Goal: Task Accomplishment & Management: Manage account settings

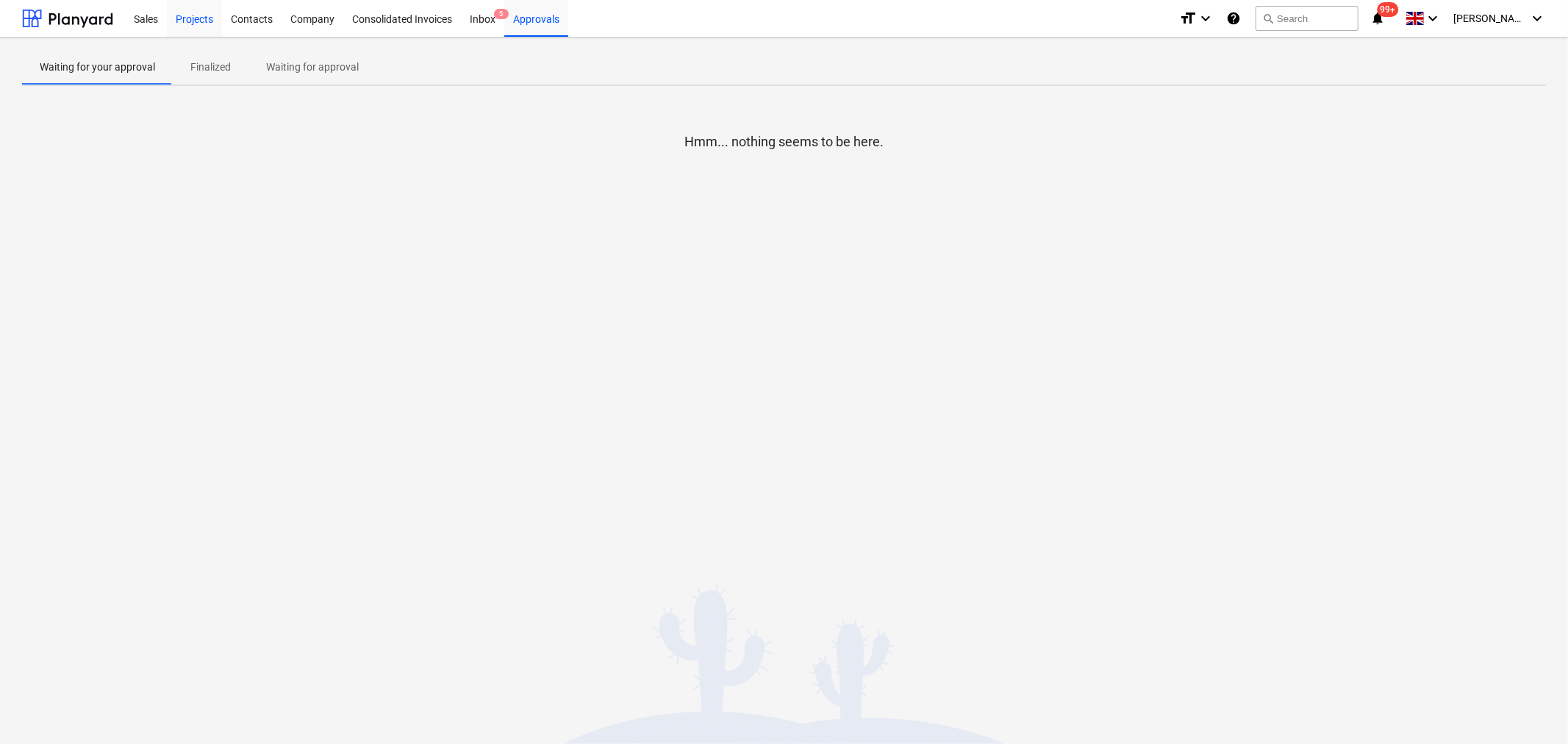
click at [204, 18] on div "Projects" at bounding box center [194, 18] width 56 height 38
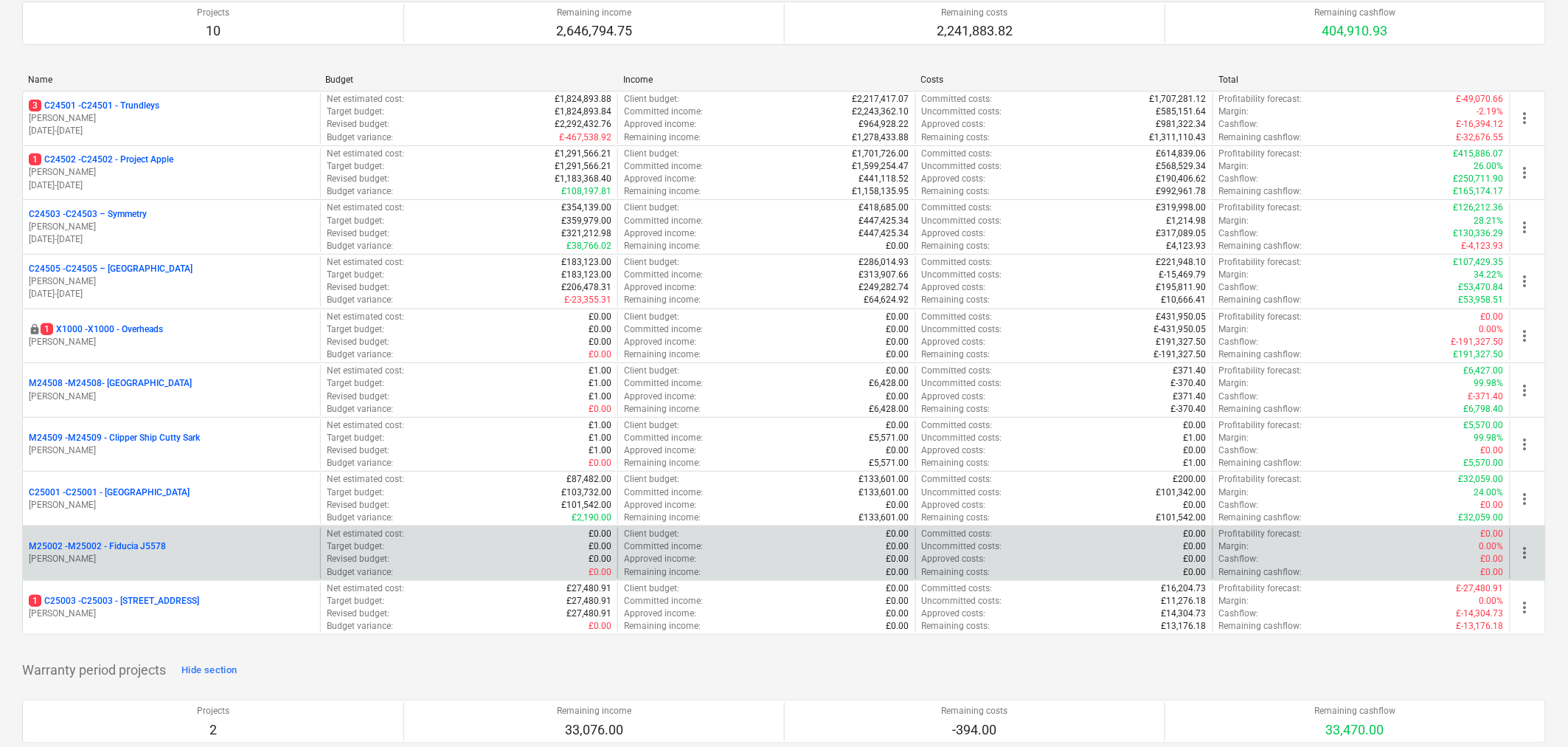
scroll to position [164, 0]
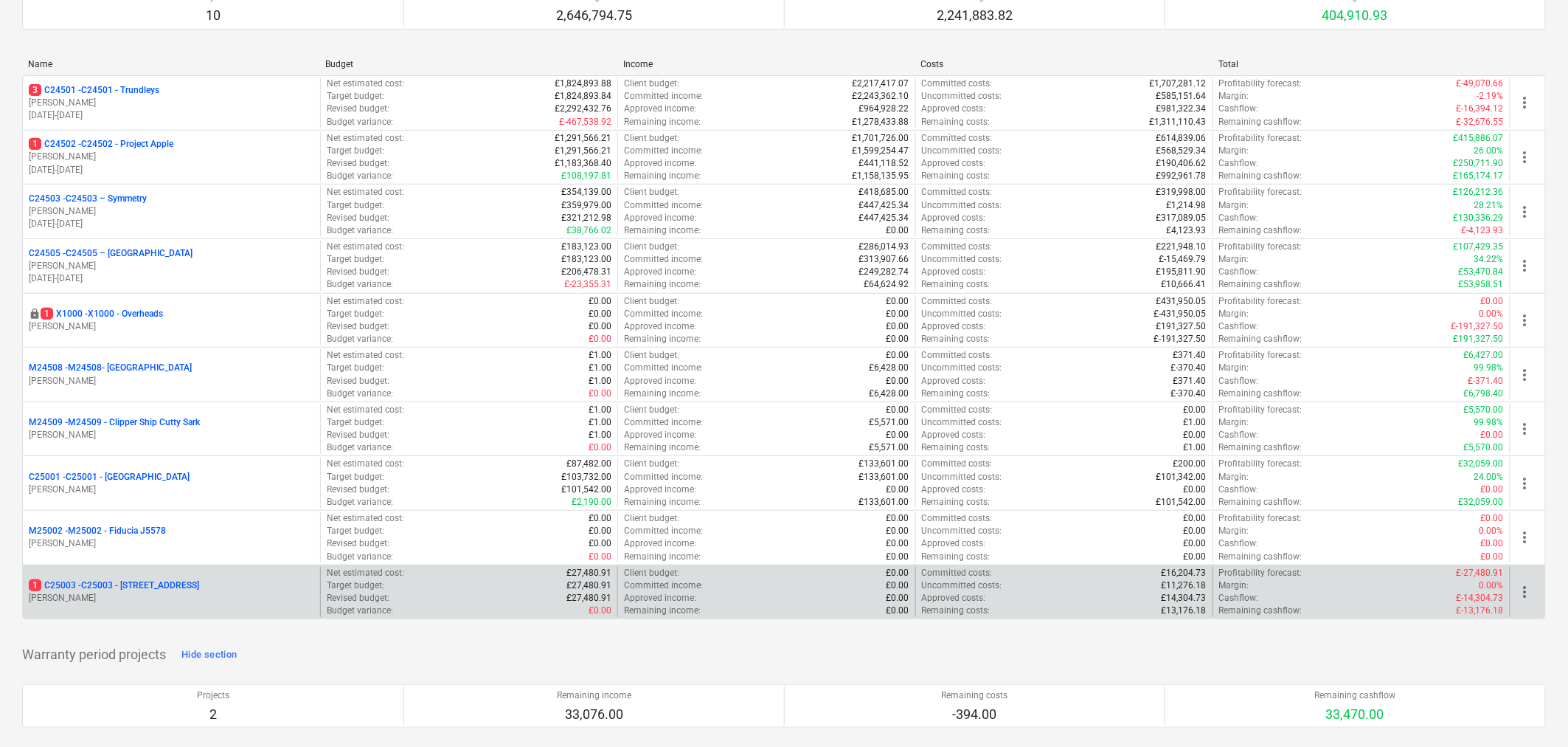
click at [212, 599] on p "[PERSON_NAME]" at bounding box center [171, 598] width 285 height 12
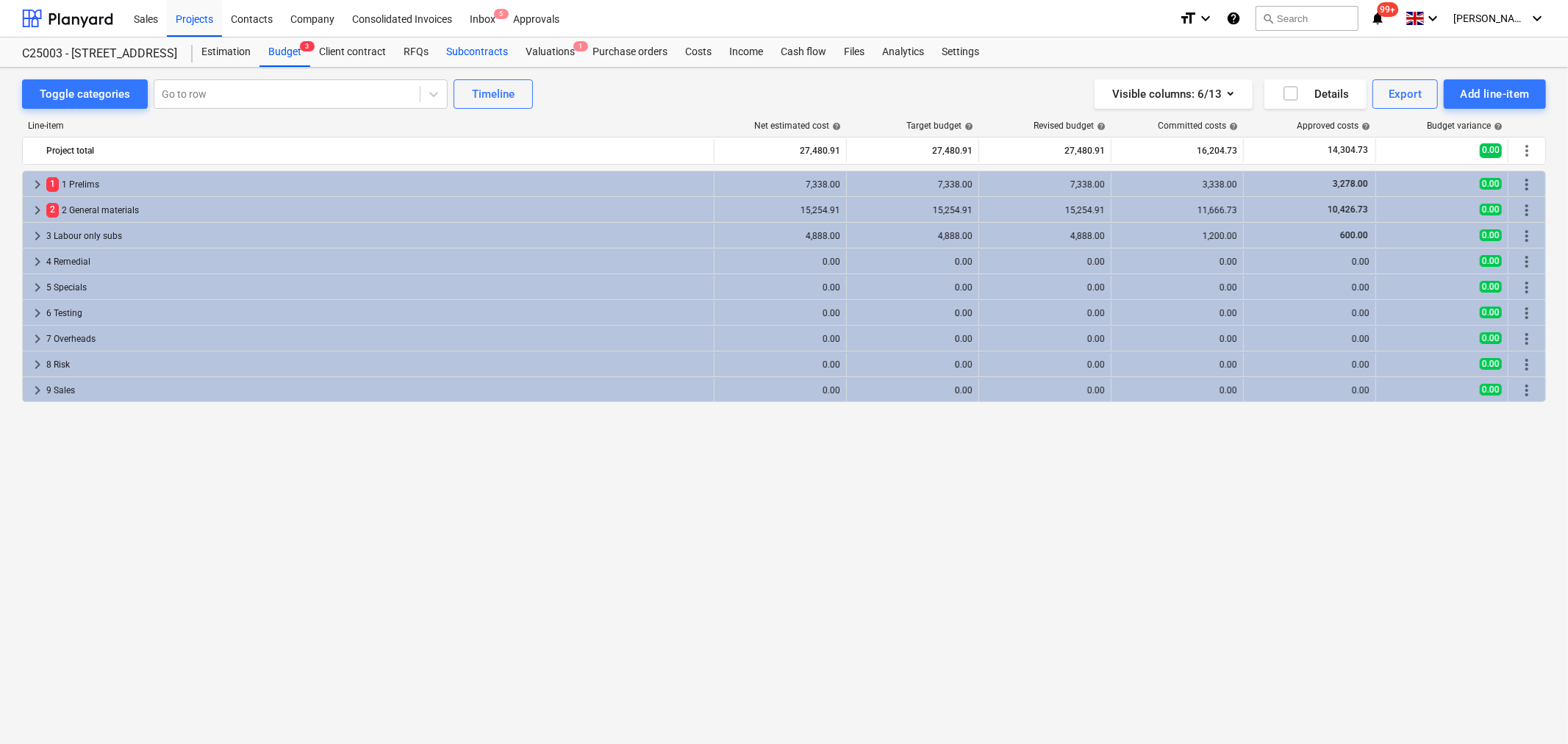
click at [504, 49] on div "Subcontracts" at bounding box center [477, 52] width 79 height 29
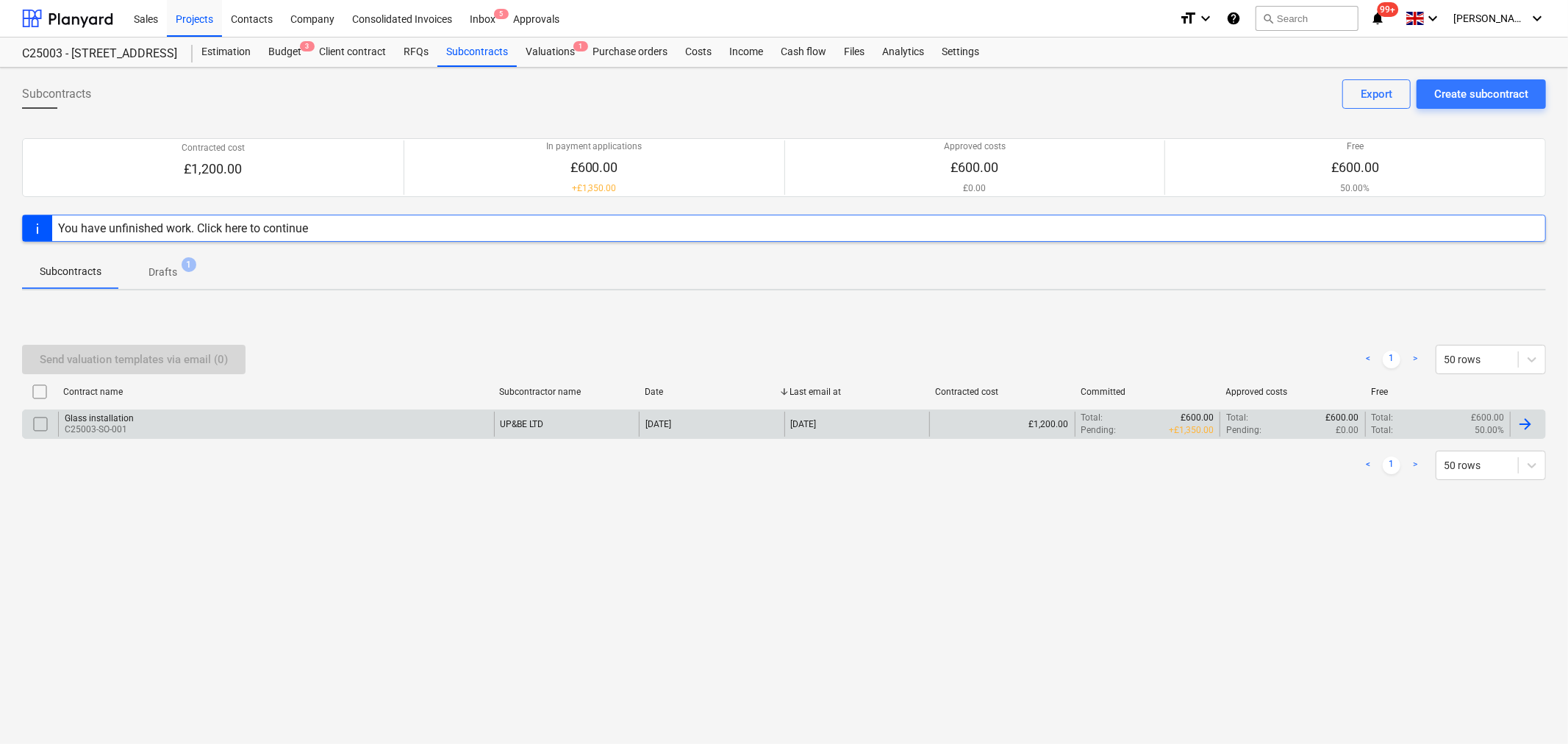
click at [119, 416] on div "Glass installation" at bounding box center [99, 418] width 69 height 10
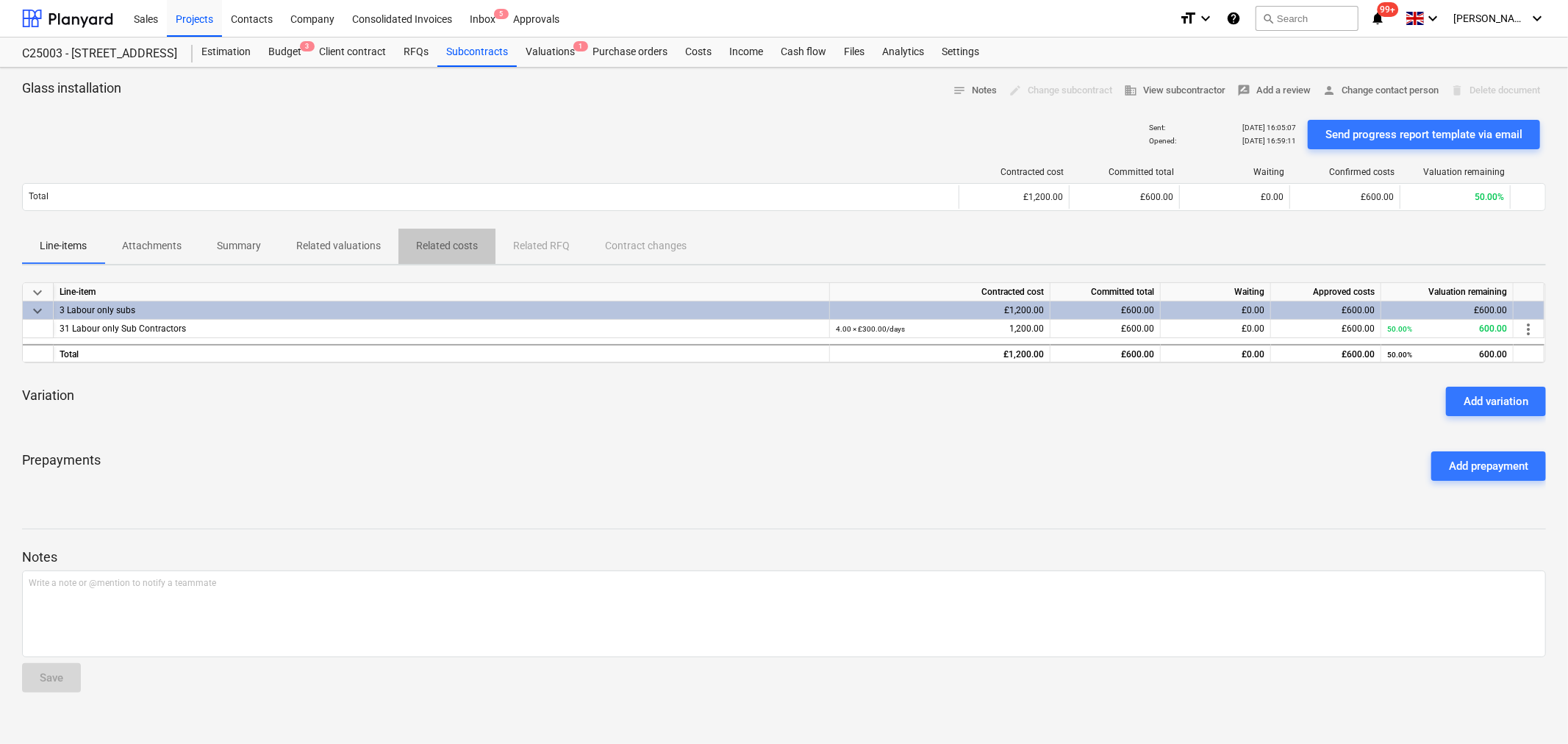
click at [444, 245] on p "Related costs" at bounding box center [448, 246] width 62 height 15
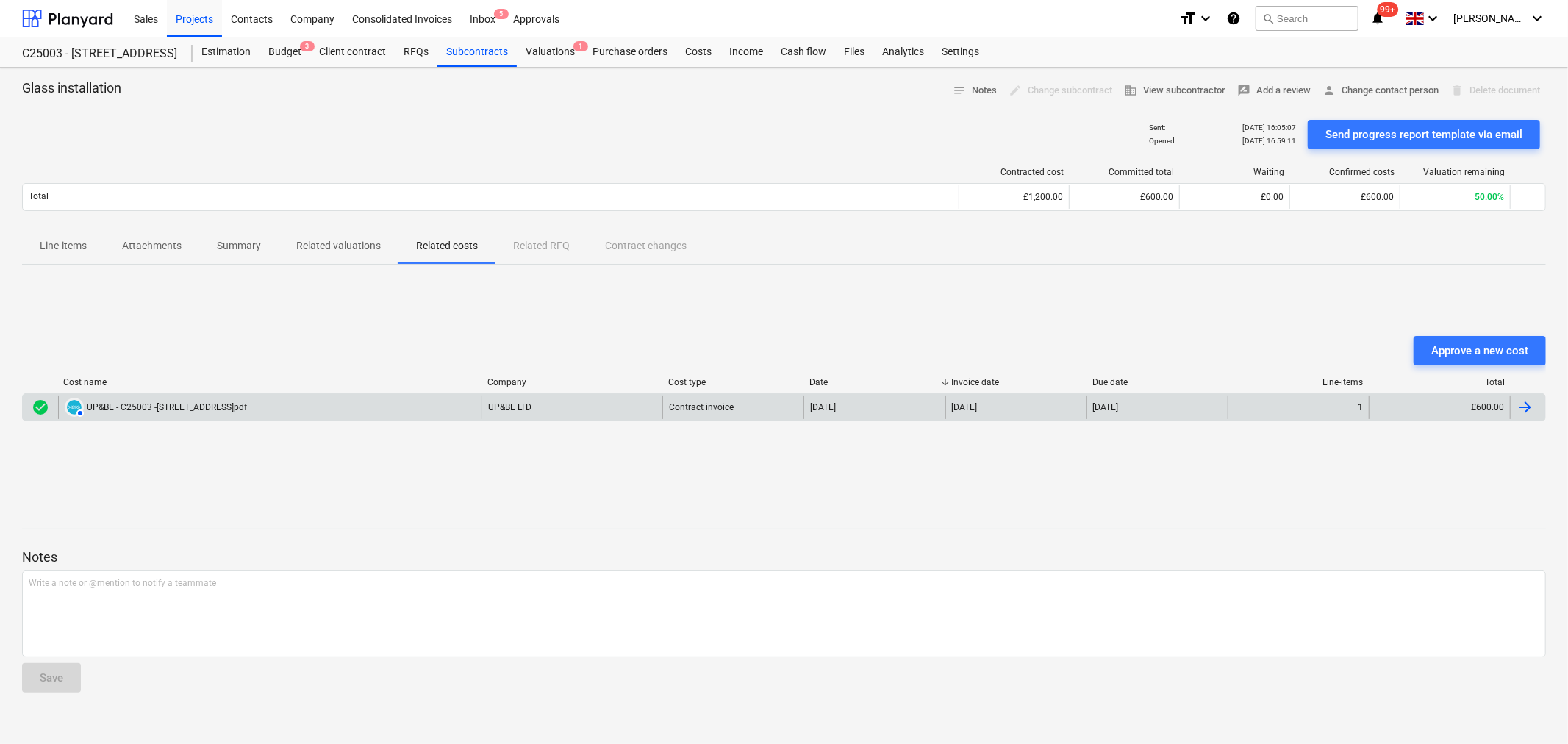
click at [191, 406] on div "UP&BE - C25003 -[STREET_ADDRESS]pdf" at bounding box center [167, 407] width 160 height 10
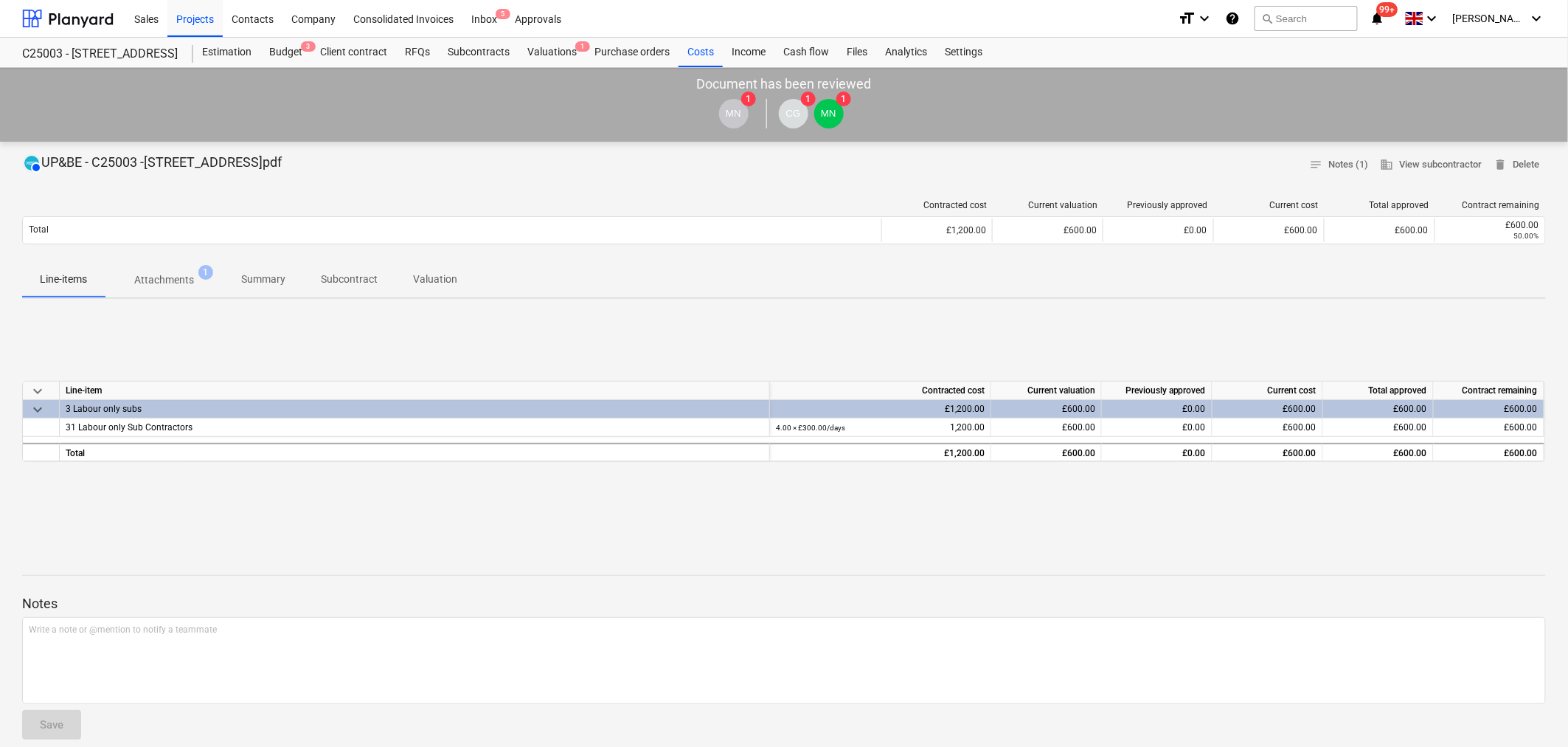
click at [184, 270] on span "Attachments 1" at bounding box center [164, 280] width 119 height 26
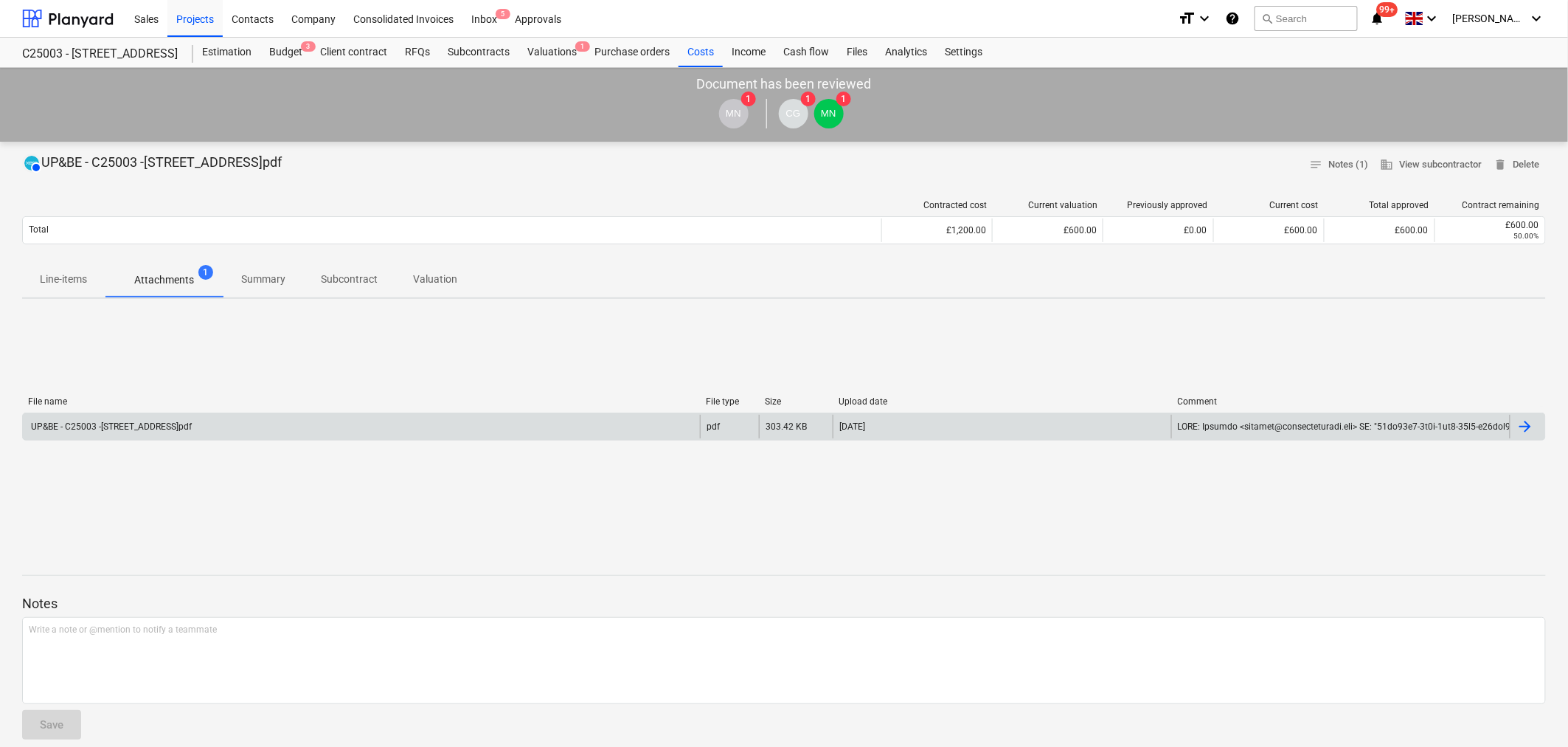
click at [180, 422] on div "UP&BE - C25003 -[STREET_ADDRESS]pdf" at bounding box center [110, 426] width 163 height 10
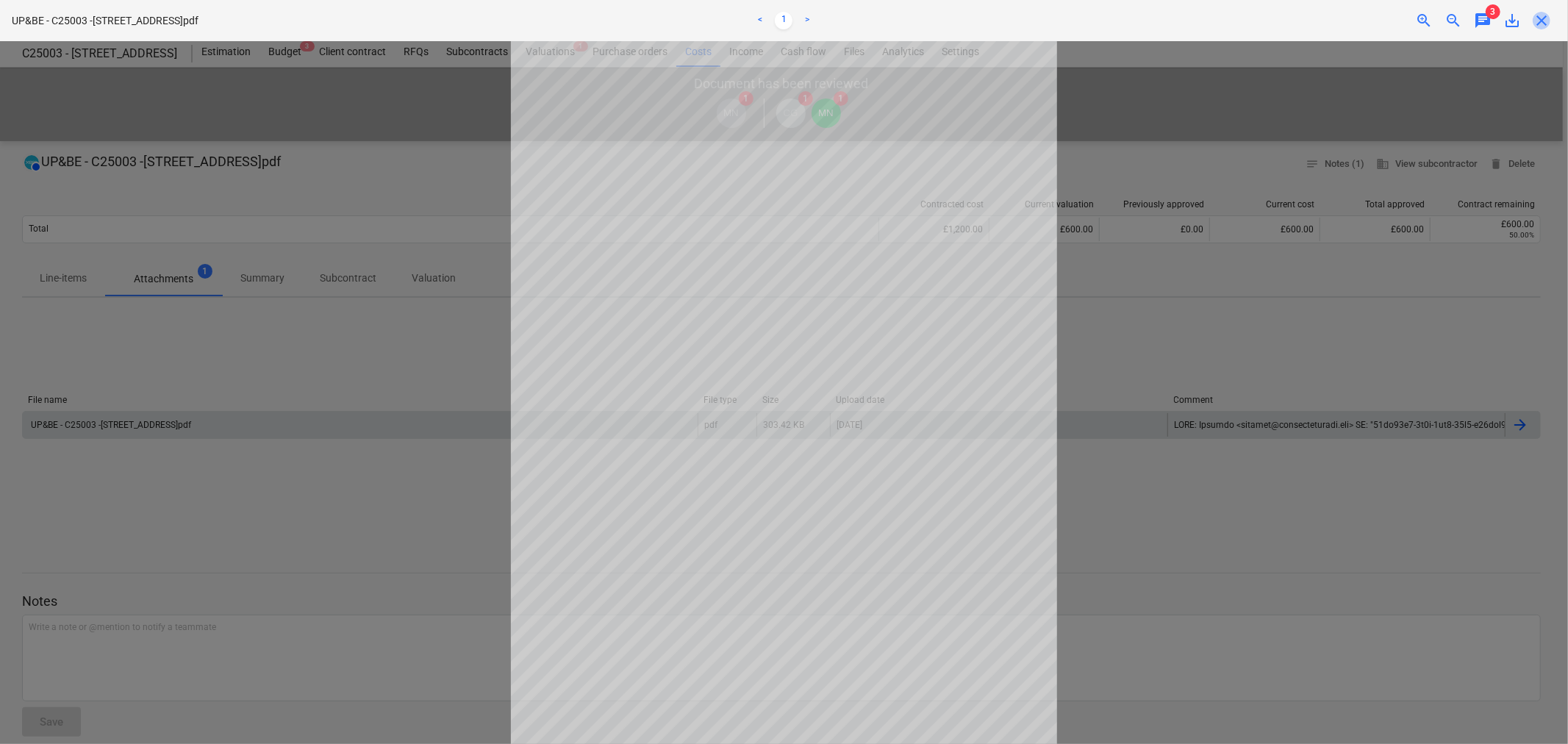
click at [1548, 15] on span "close" at bounding box center [1542, 20] width 18 height 18
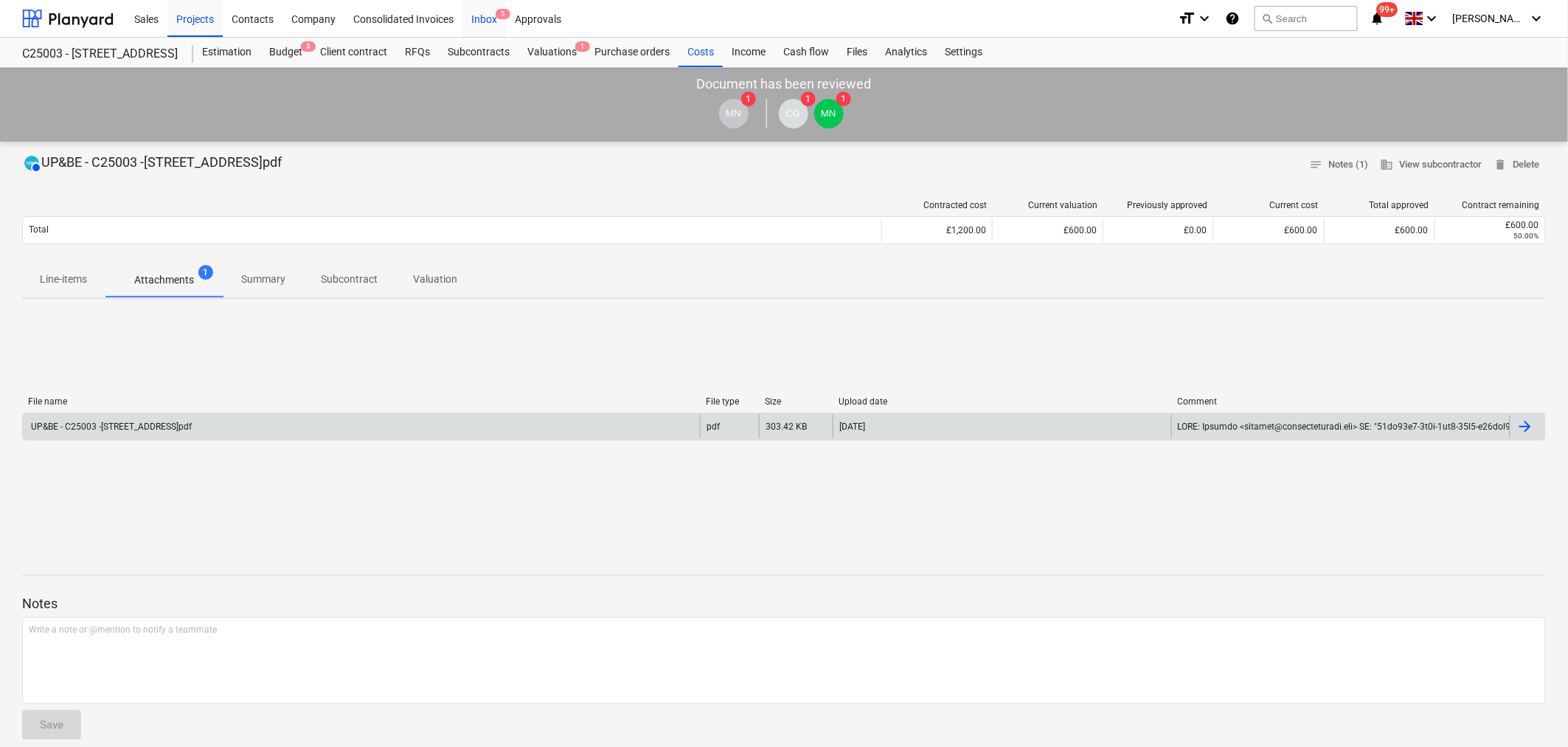
click at [484, 19] on div "Inbox 5" at bounding box center [484, 18] width 43 height 38
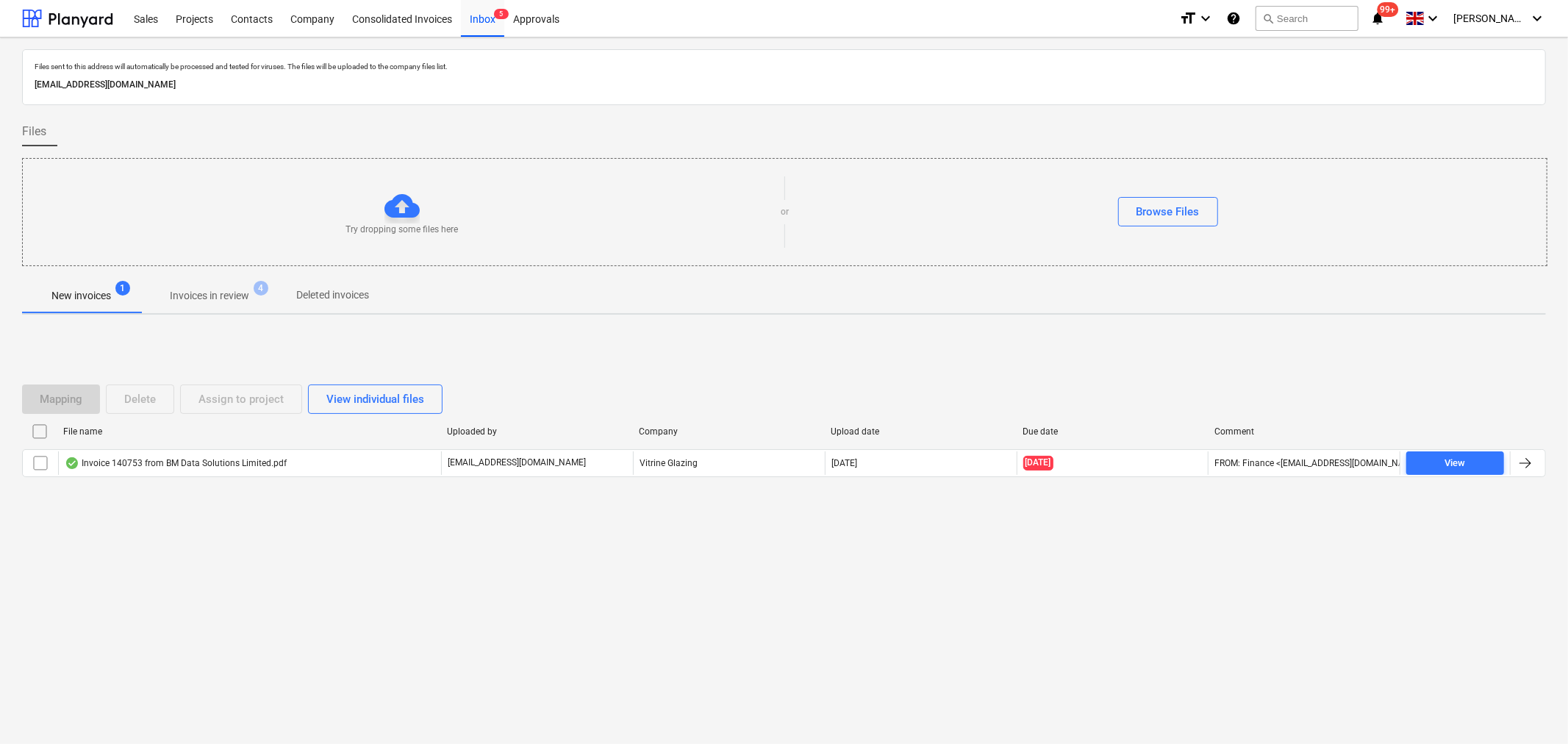
click at [229, 297] on p "Invoices in review" at bounding box center [209, 296] width 79 height 15
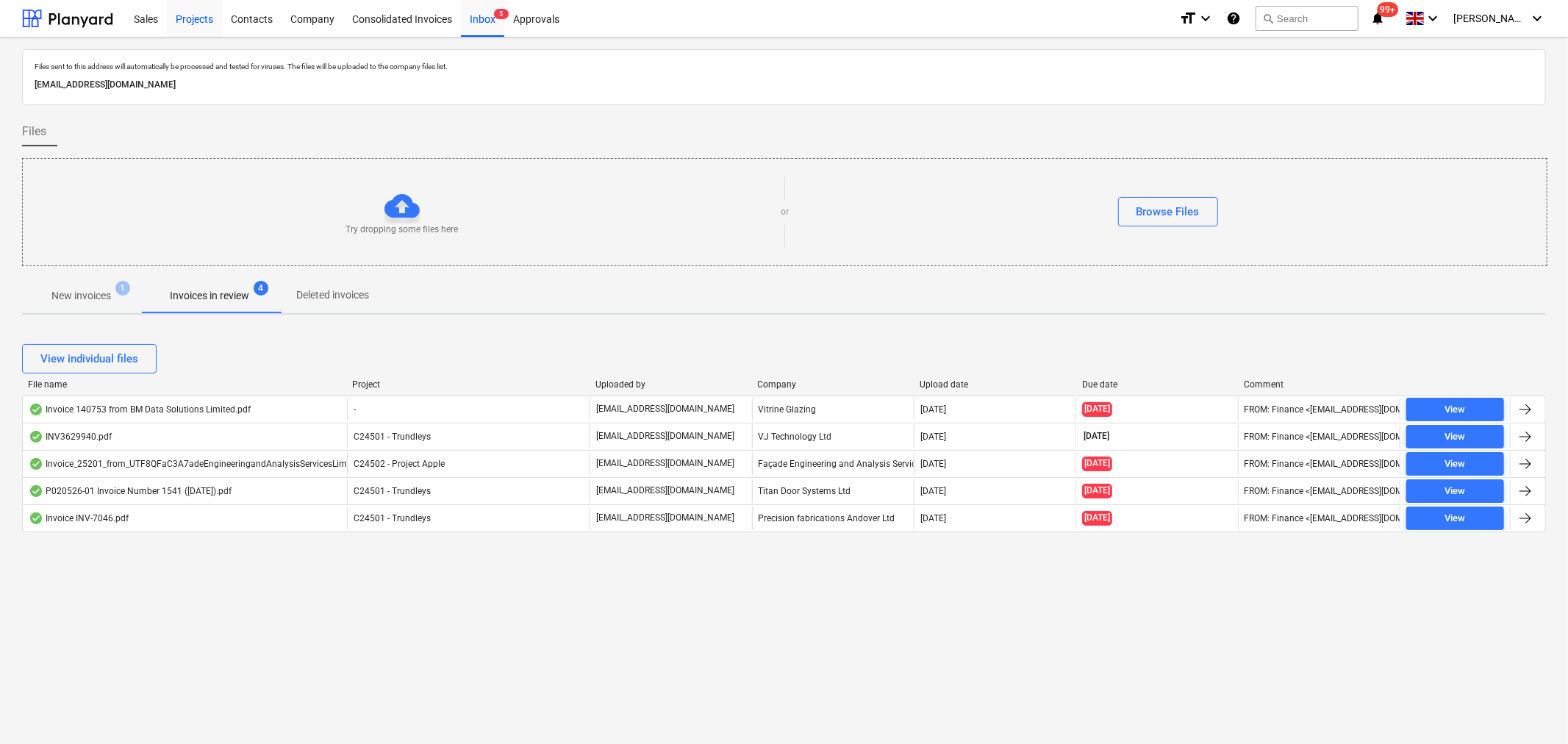
click at [200, 17] on div "Projects" at bounding box center [194, 18] width 56 height 38
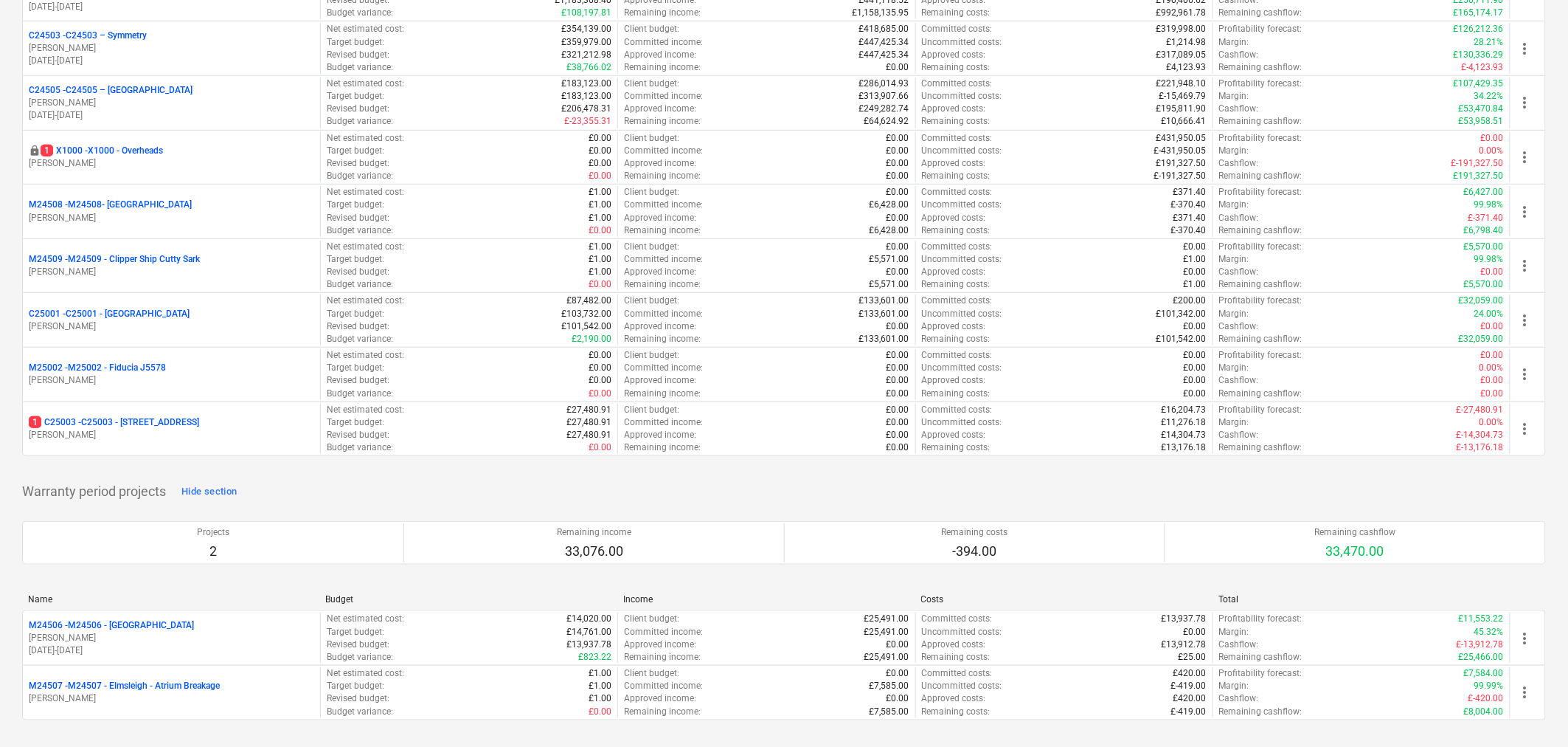
scroll to position [327, 0]
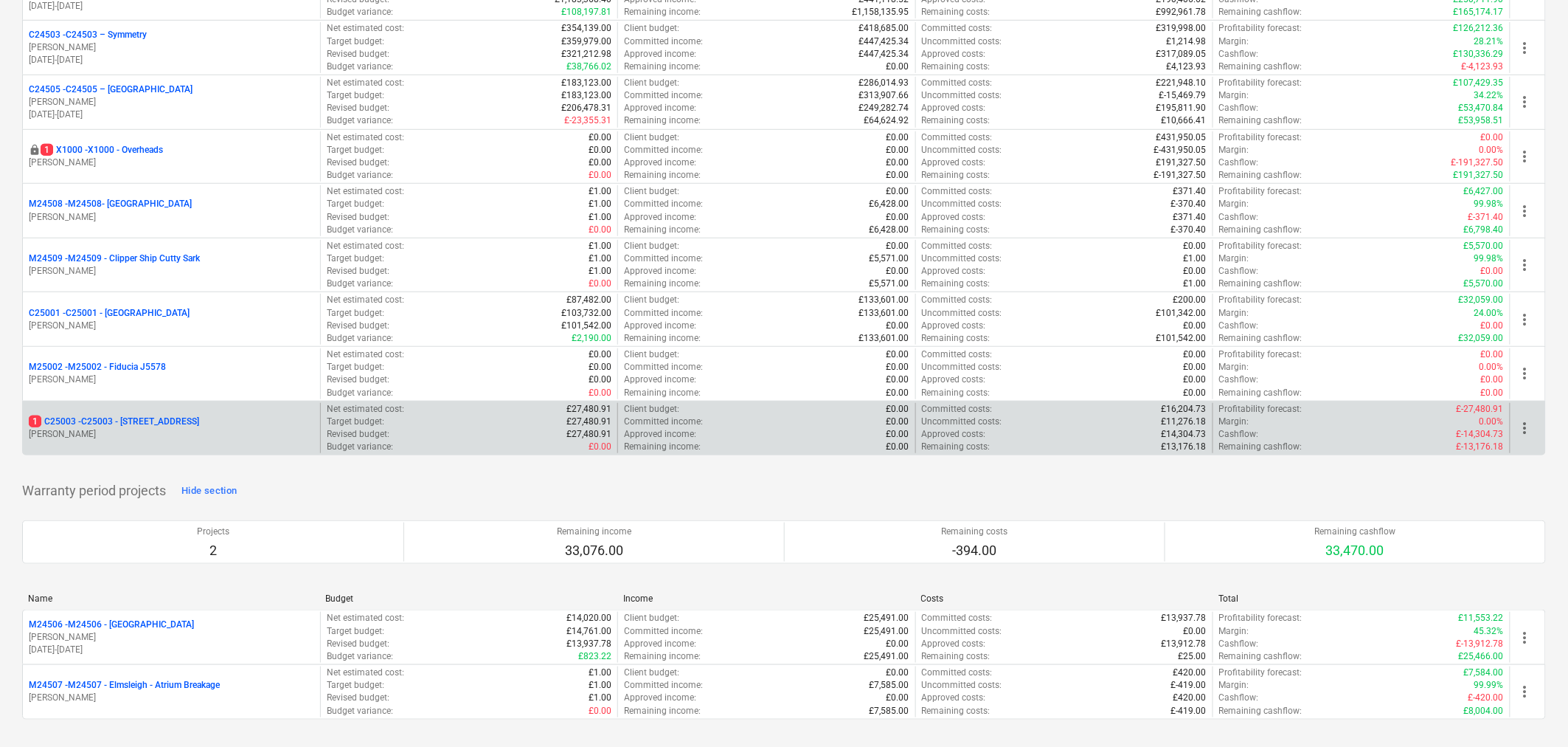
click at [149, 425] on p "1 C25003 - C25003 - 242 Marylebone Road" at bounding box center [113, 421] width 170 height 12
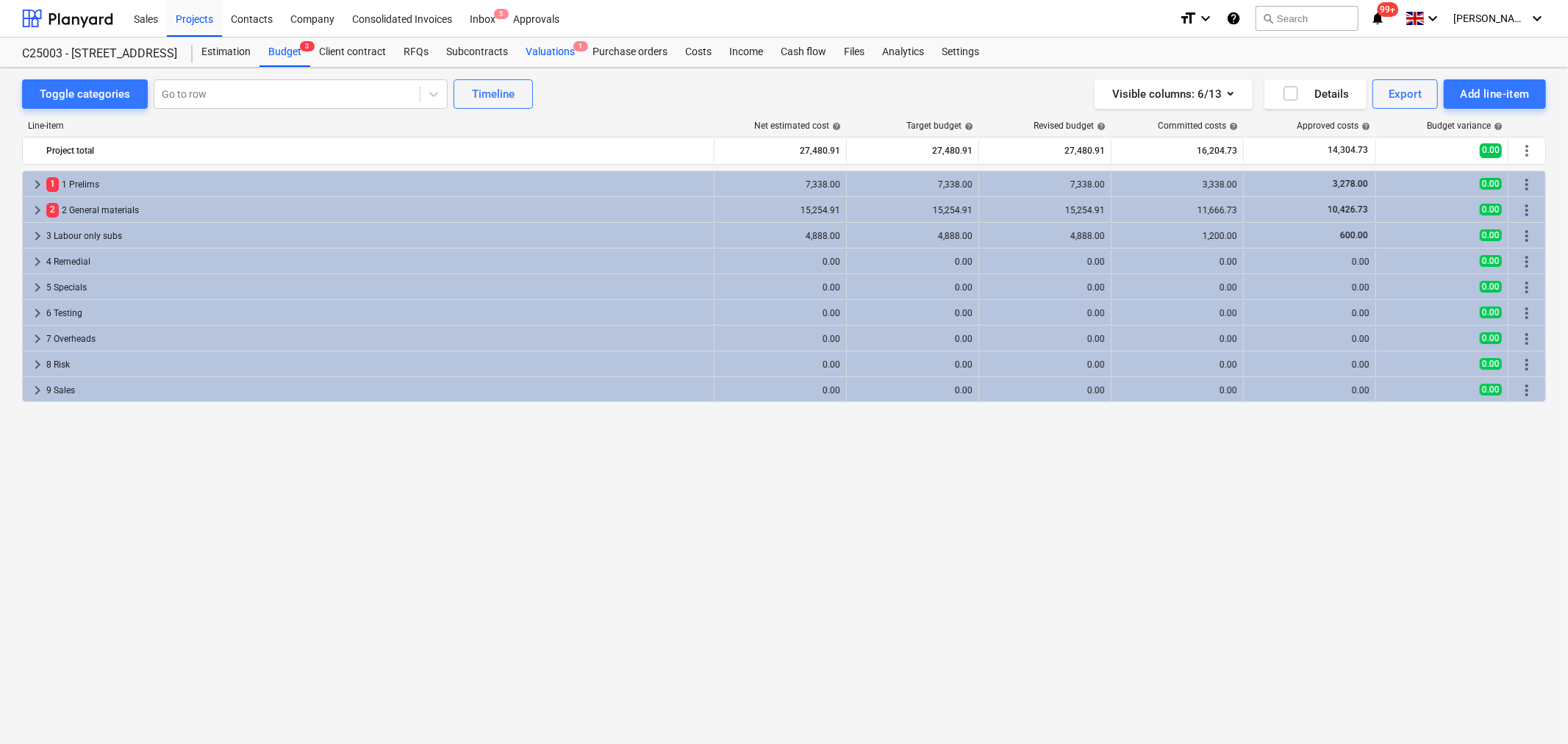
click at [545, 52] on div "Valuations 1" at bounding box center [550, 52] width 67 height 29
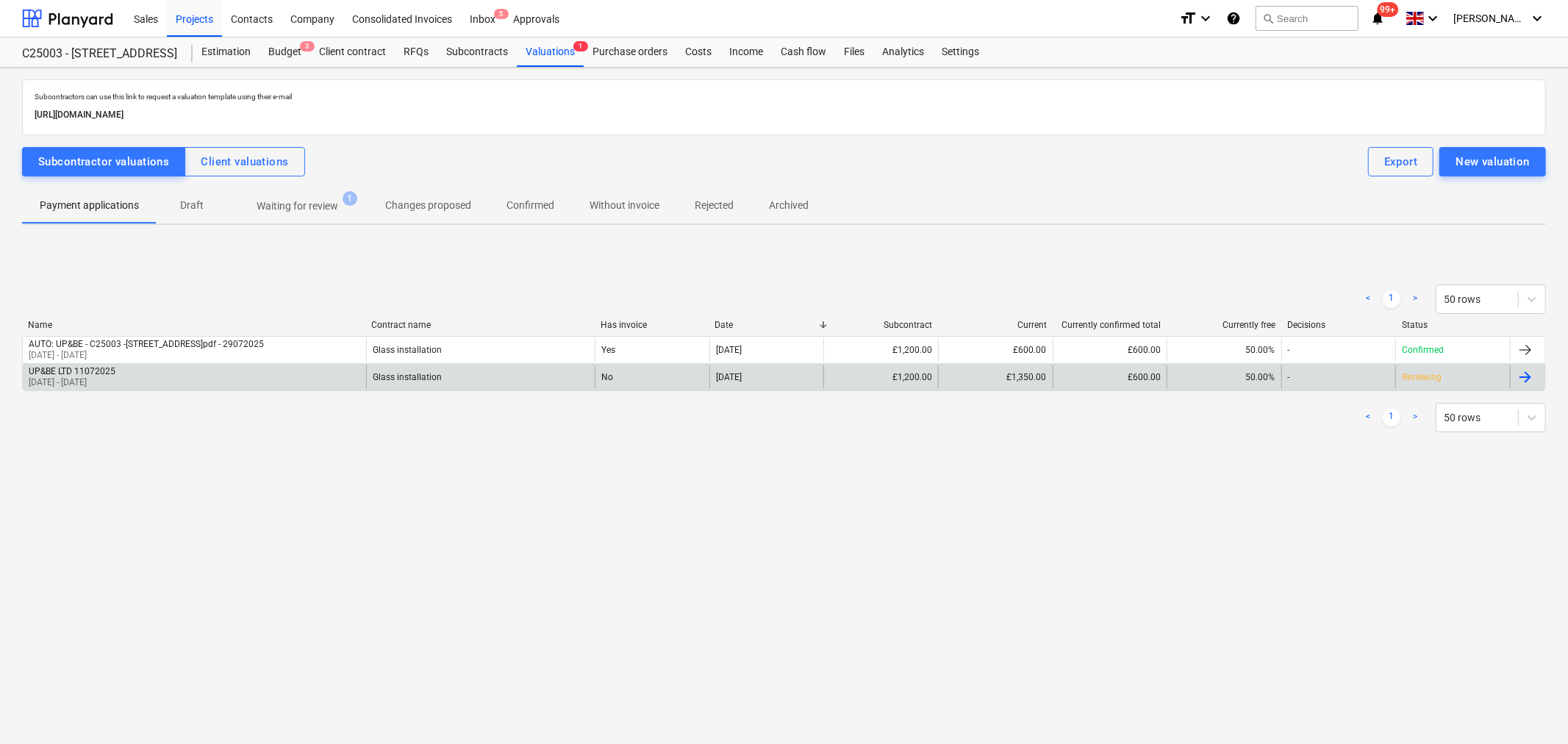
click at [990, 380] on div "£1,350.00" at bounding box center [996, 377] width 115 height 24
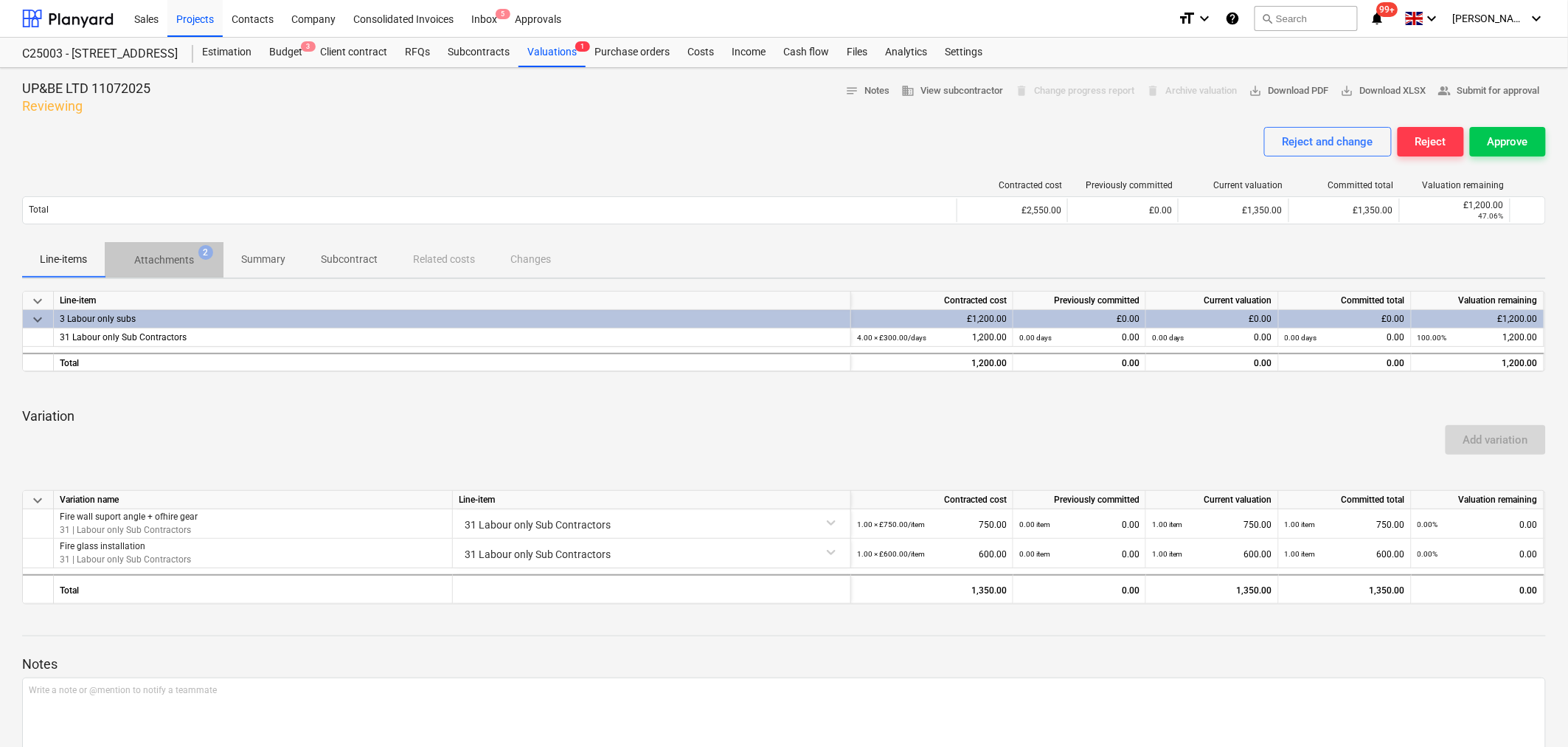
click at [160, 256] on p "Attachments" at bounding box center [164, 260] width 60 height 15
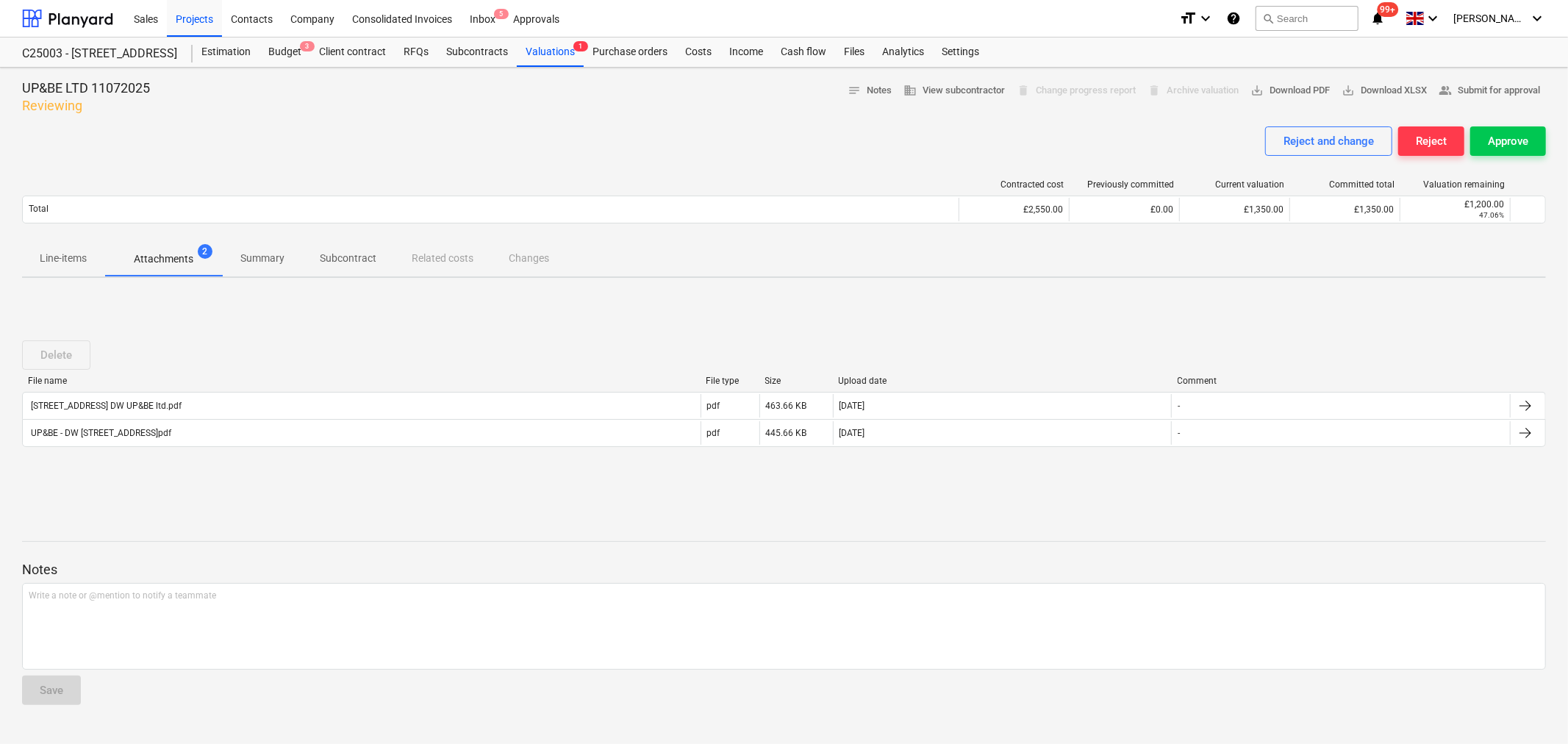
click at [79, 259] on p "Line-items" at bounding box center [63, 258] width 47 height 15
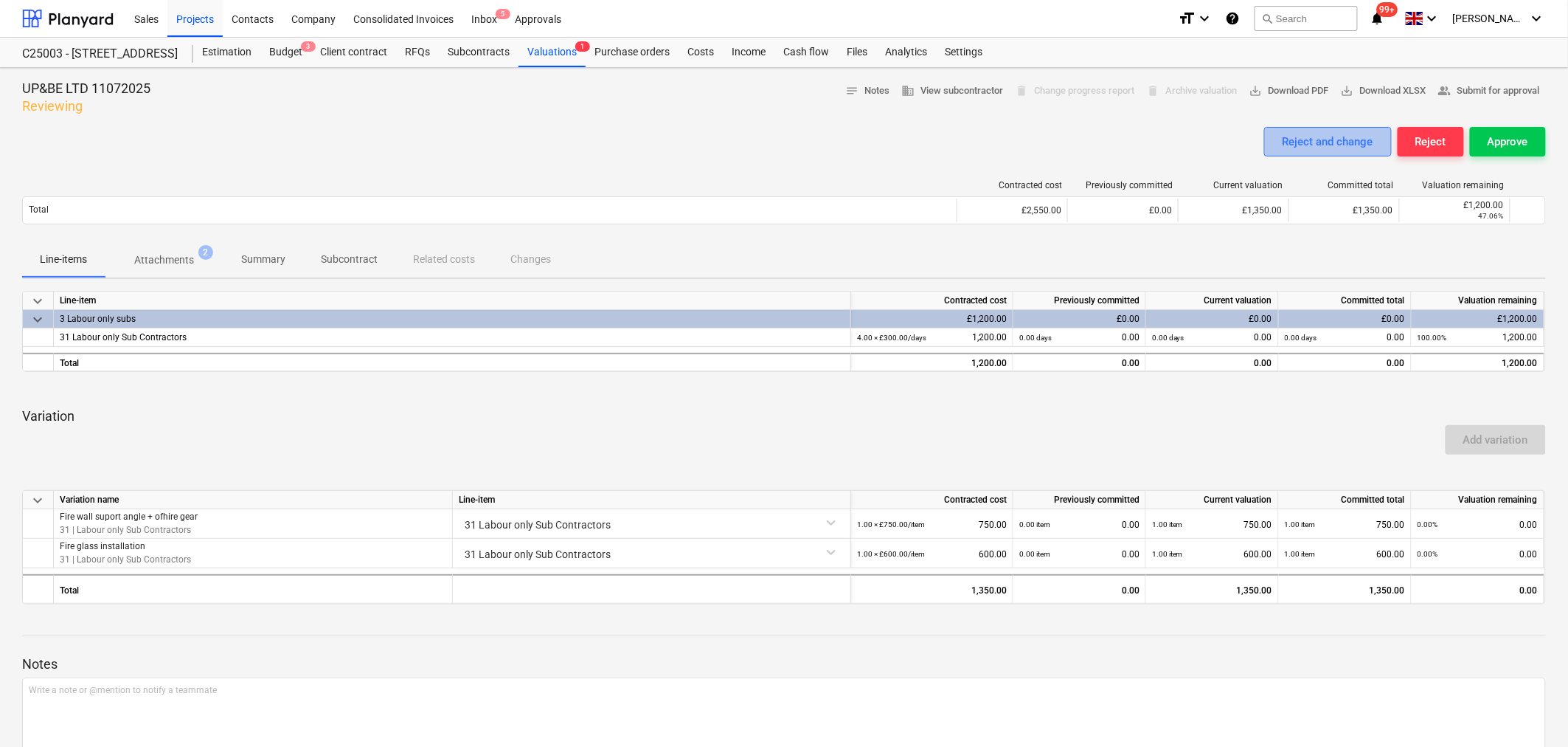
click at [1316, 142] on div "Reject and change" at bounding box center [1328, 142] width 91 height 19
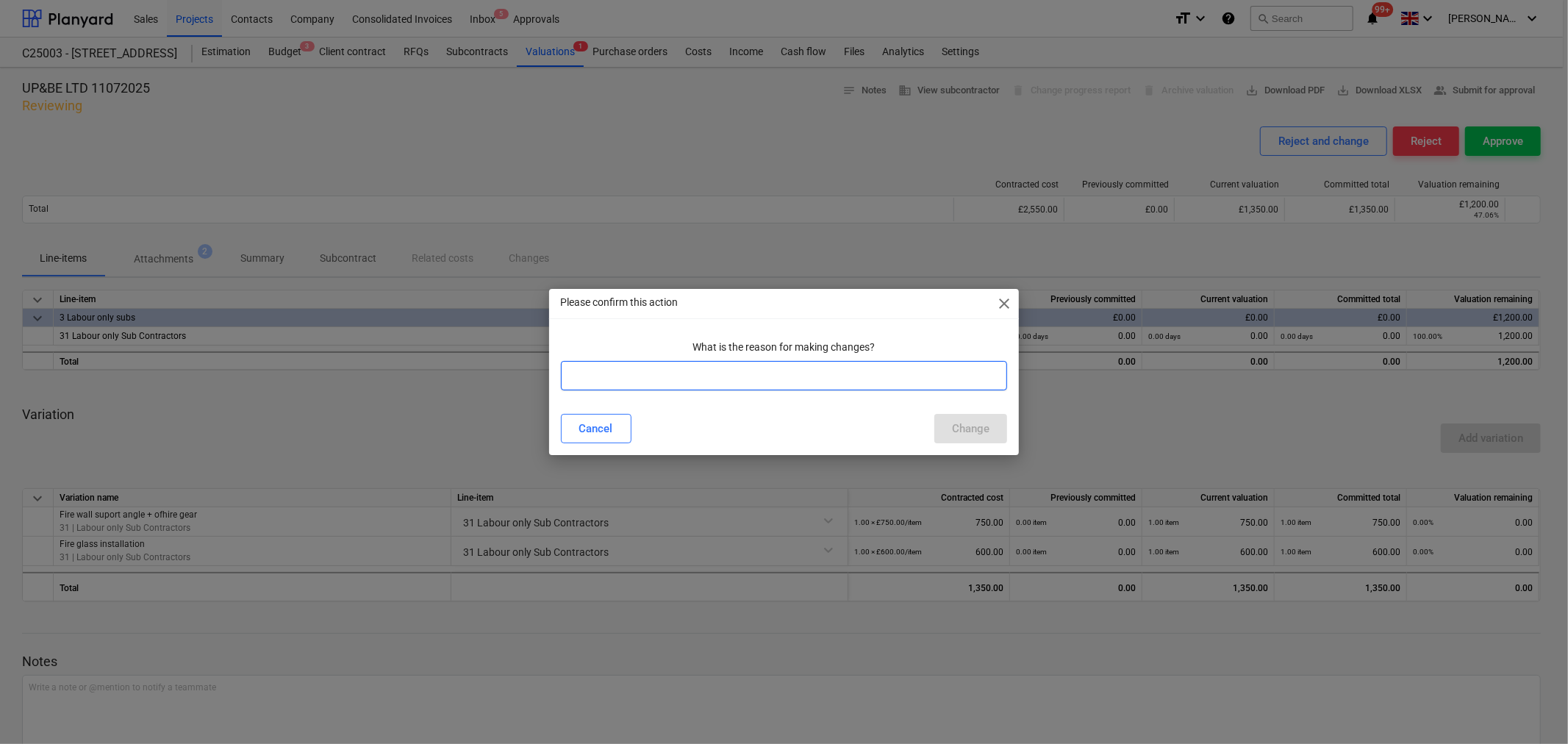
click at [797, 377] on input "text" at bounding box center [784, 375] width 447 height 29
type input "£600 for Fire Glass already approved"
click at [958, 434] on div "Change" at bounding box center [972, 429] width 38 height 19
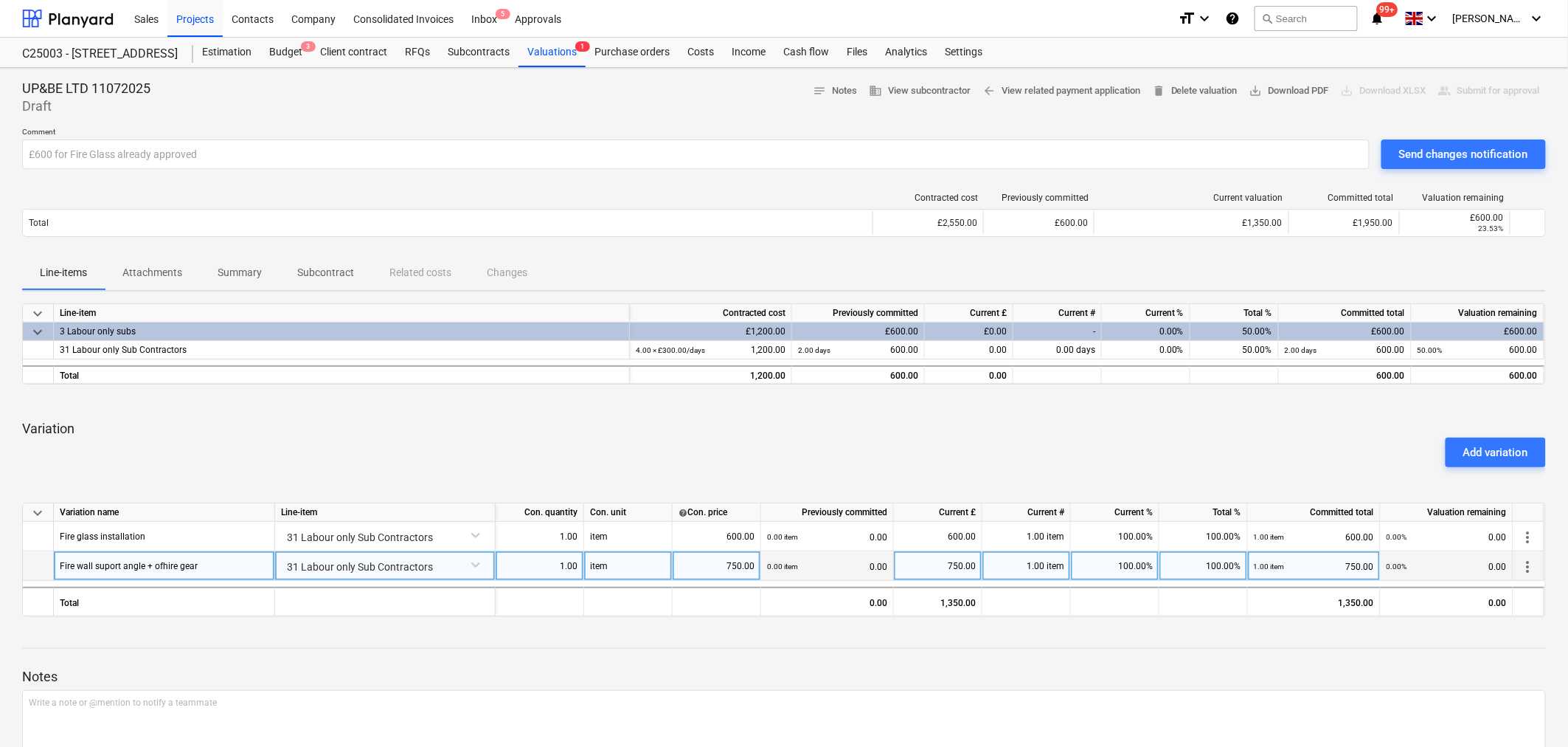
click at [1154, 569] on div "100.00%" at bounding box center [1115, 565] width 89 height 29
type input "0"
click at [1443, 153] on div "Send changes notification" at bounding box center [1463, 154] width 129 height 19
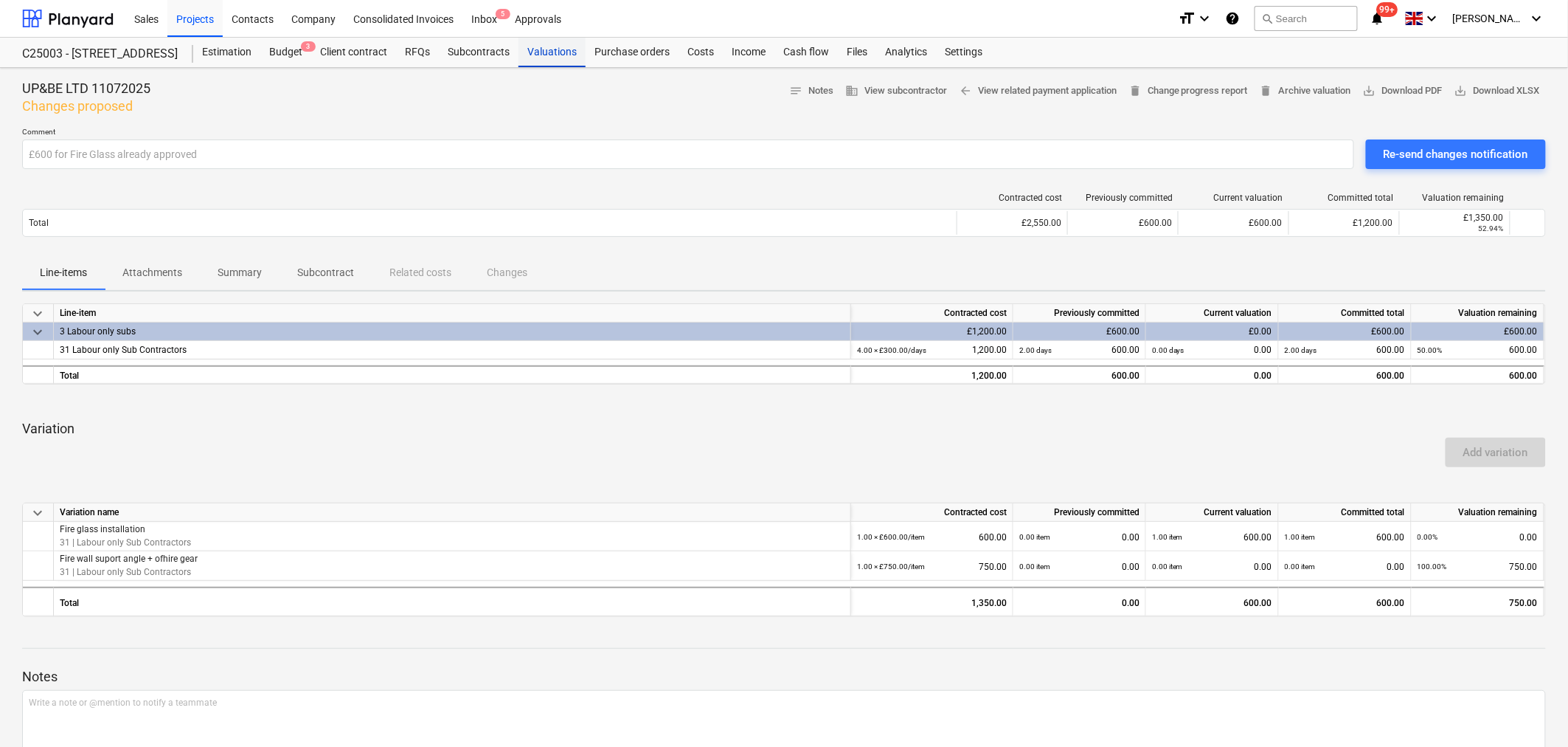
click at [549, 56] on div "Valuations" at bounding box center [552, 52] width 67 height 29
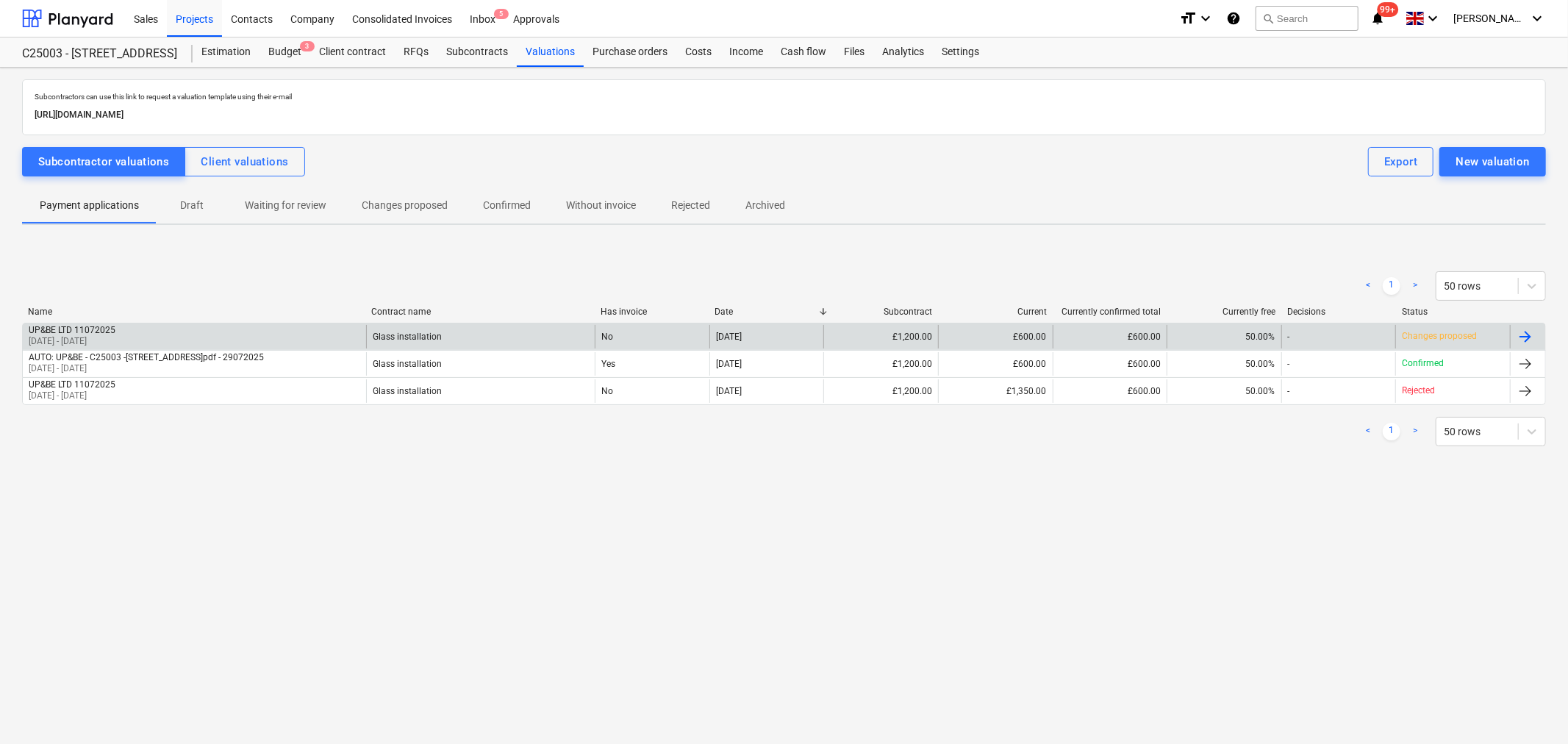
click at [181, 340] on div "UP&BE LTD 11072025 [DATE] - [DATE]" at bounding box center [194, 336] width 343 height 24
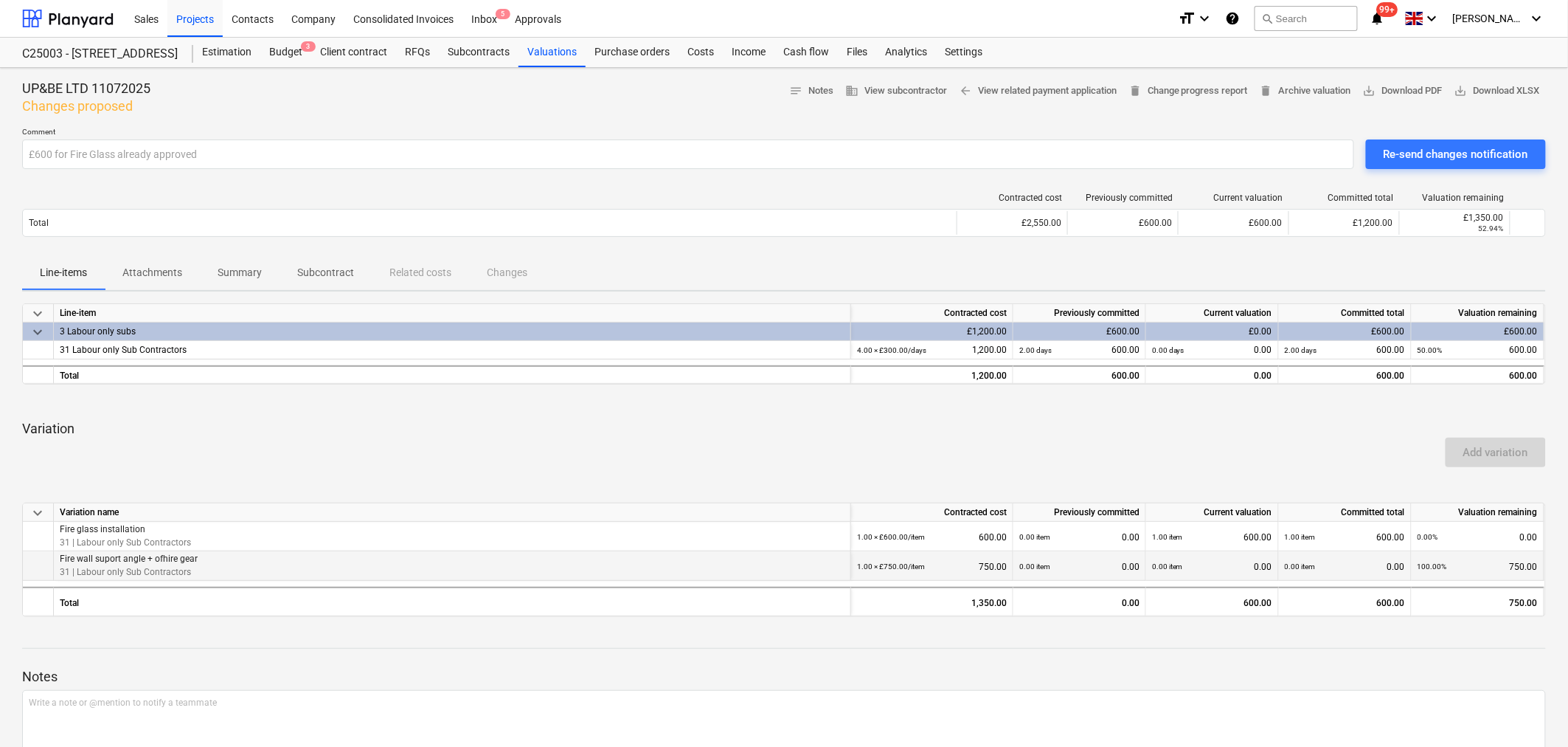
click at [1237, 561] on div "0.00 item 0.00" at bounding box center [1212, 566] width 120 height 30
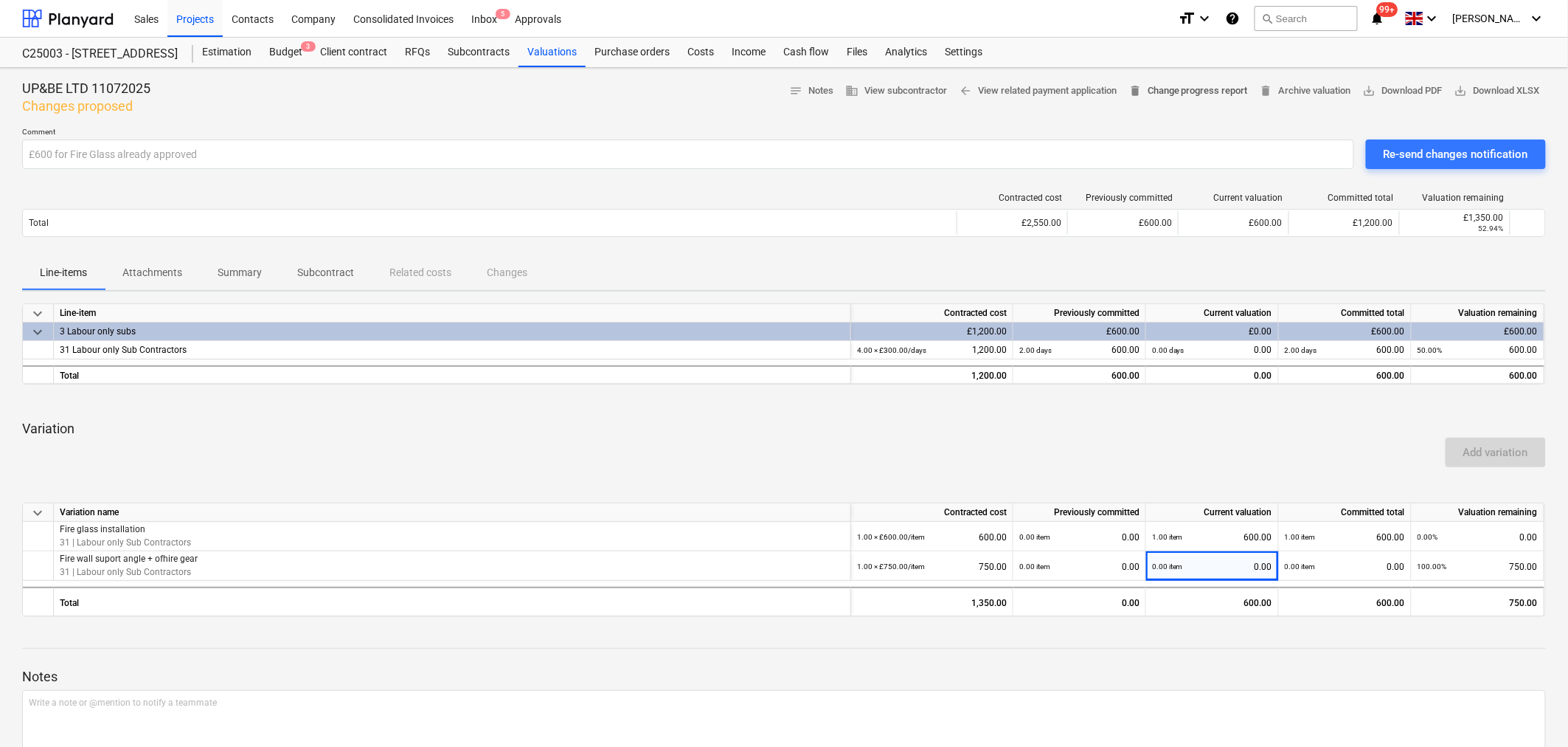
click at [1171, 94] on span "delete Change progress report" at bounding box center [1188, 91] width 119 height 17
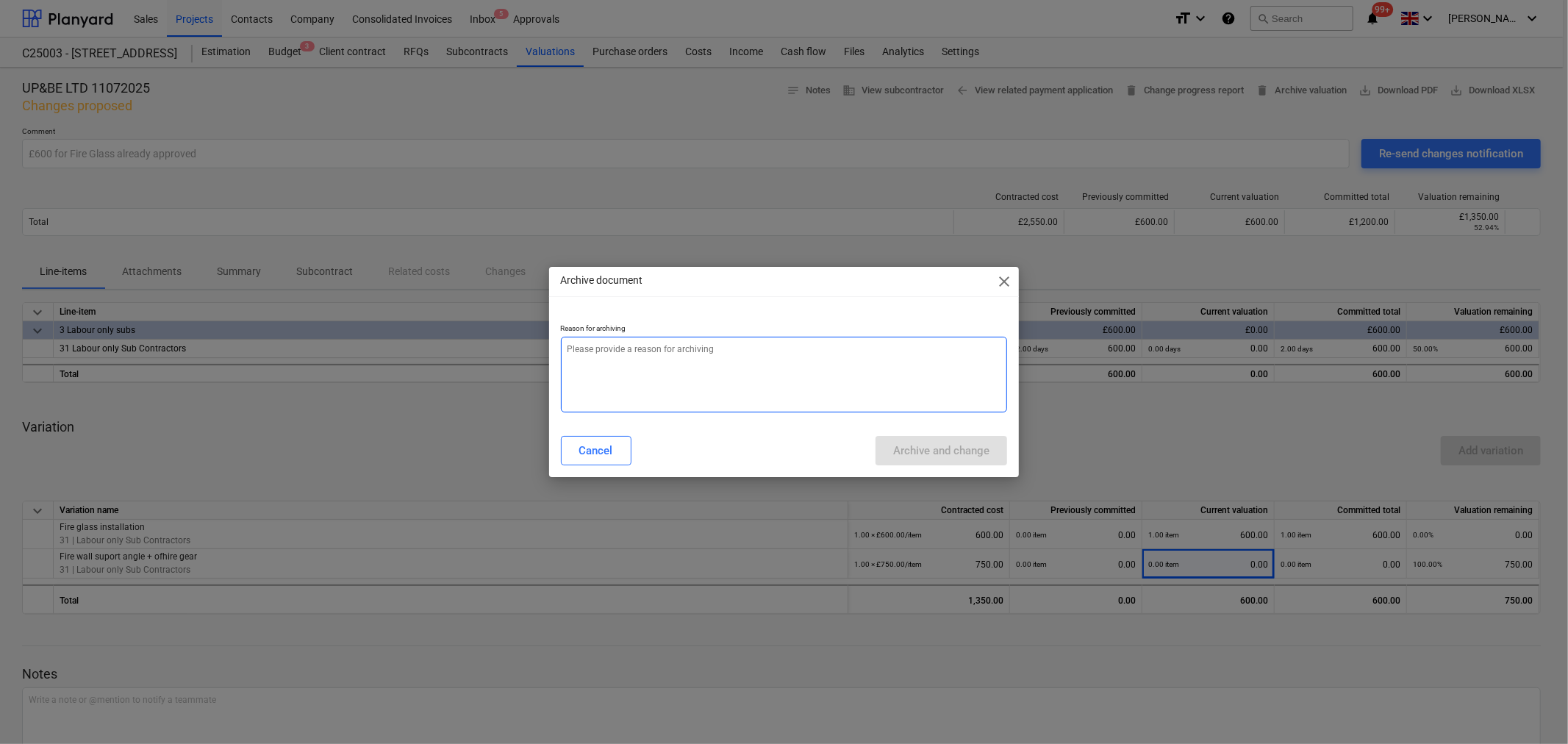
click at [686, 364] on textarea at bounding box center [784, 374] width 447 height 75
type textarea "x"
type textarea "U"
type textarea "x"
type textarea "Up"
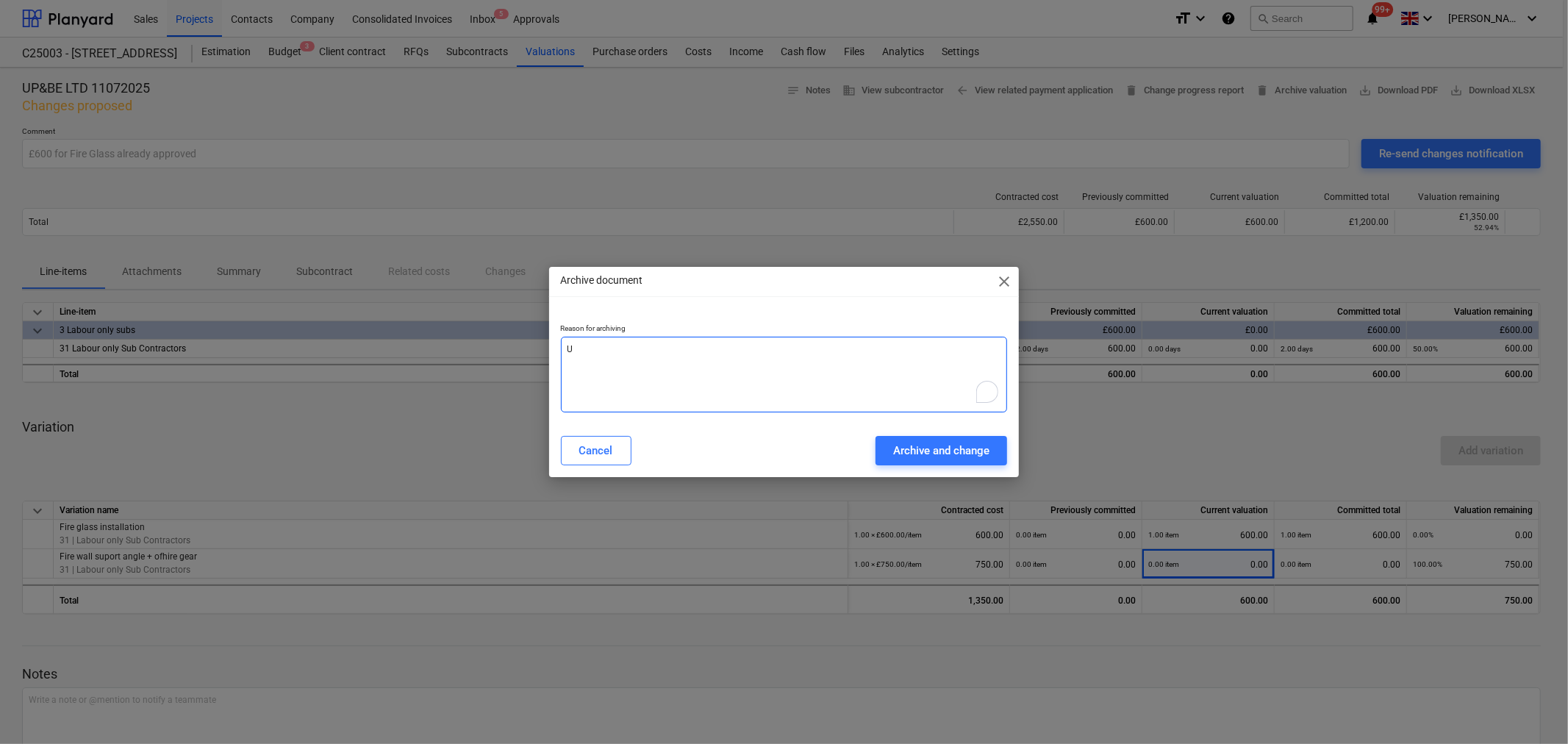
type textarea "x"
type textarea "Upd"
type textarea "x"
type textarea "Upda"
type textarea "x"
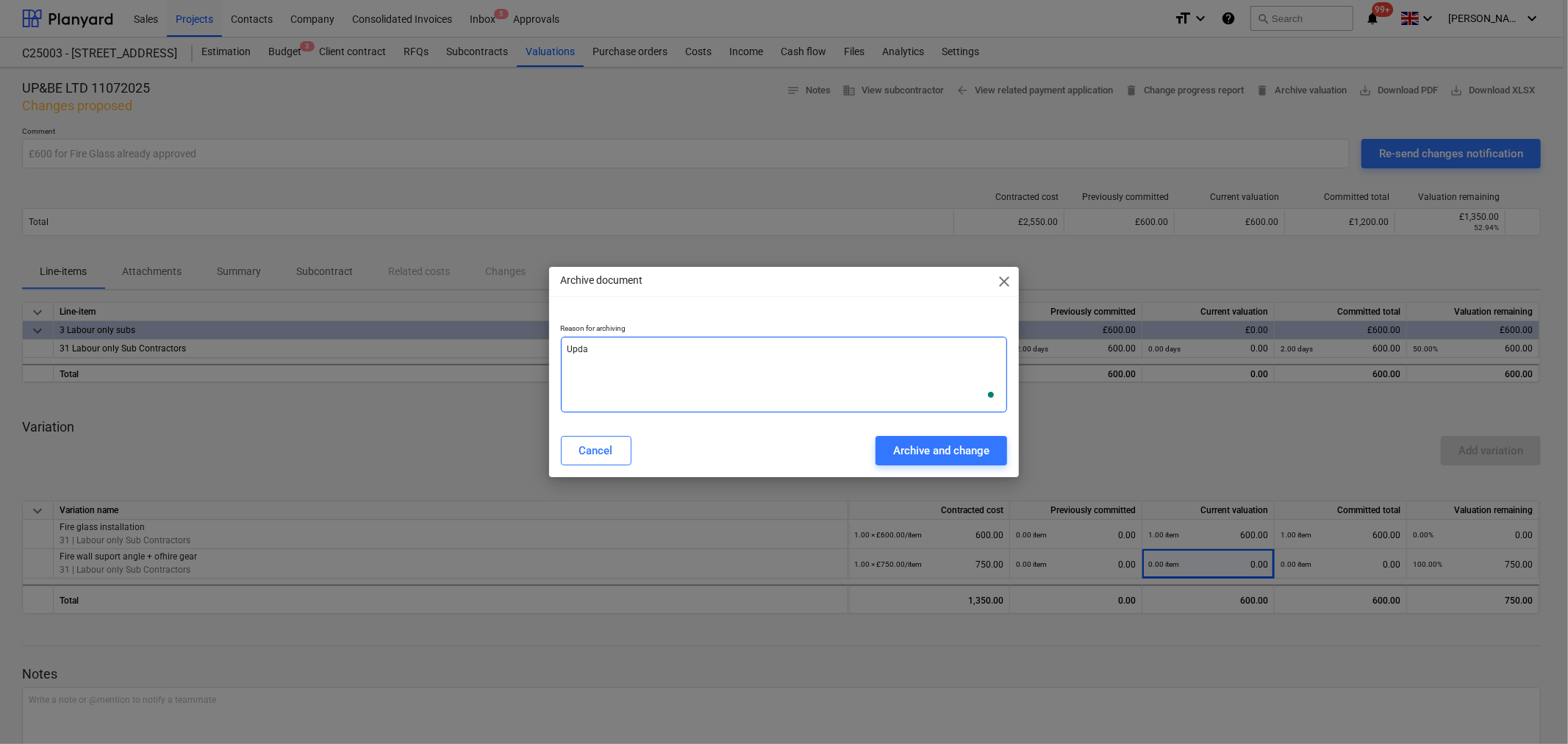
type textarea "Updat"
type textarea "x"
type textarea "Update"
type textarea "x"
type textarea "Update"
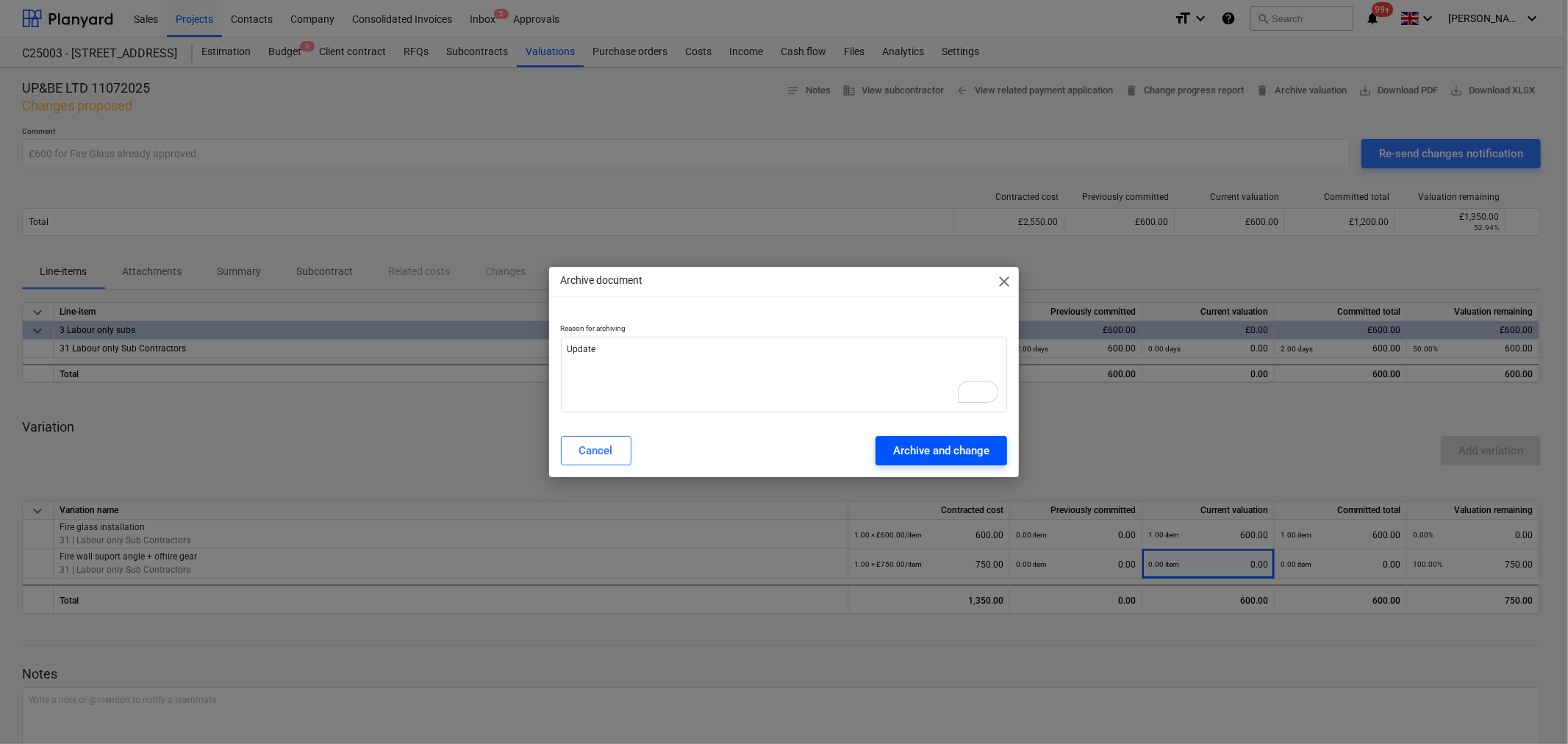
click at [908, 454] on div "Archive and change" at bounding box center [941, 450] width 96 height 19
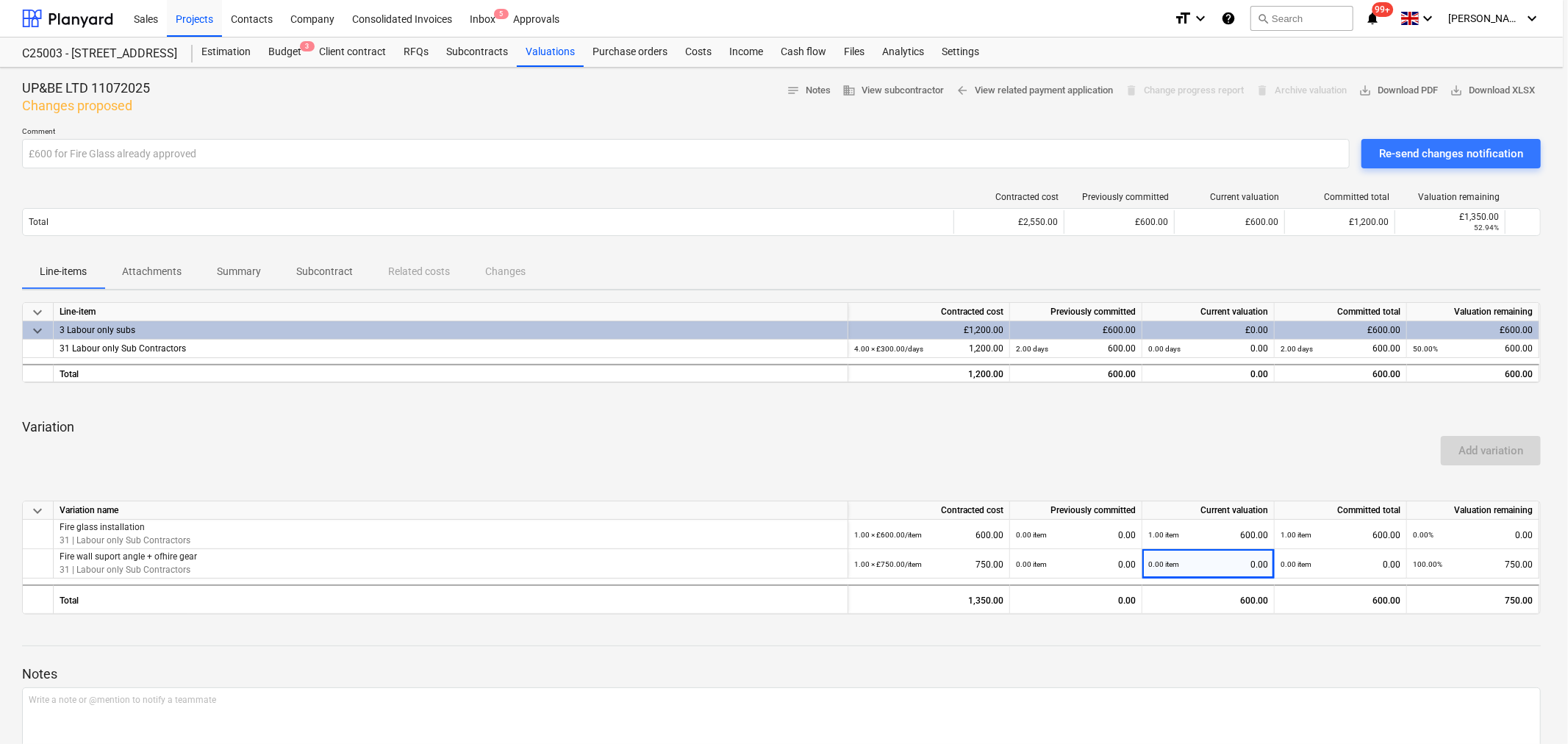
type textarea "x"
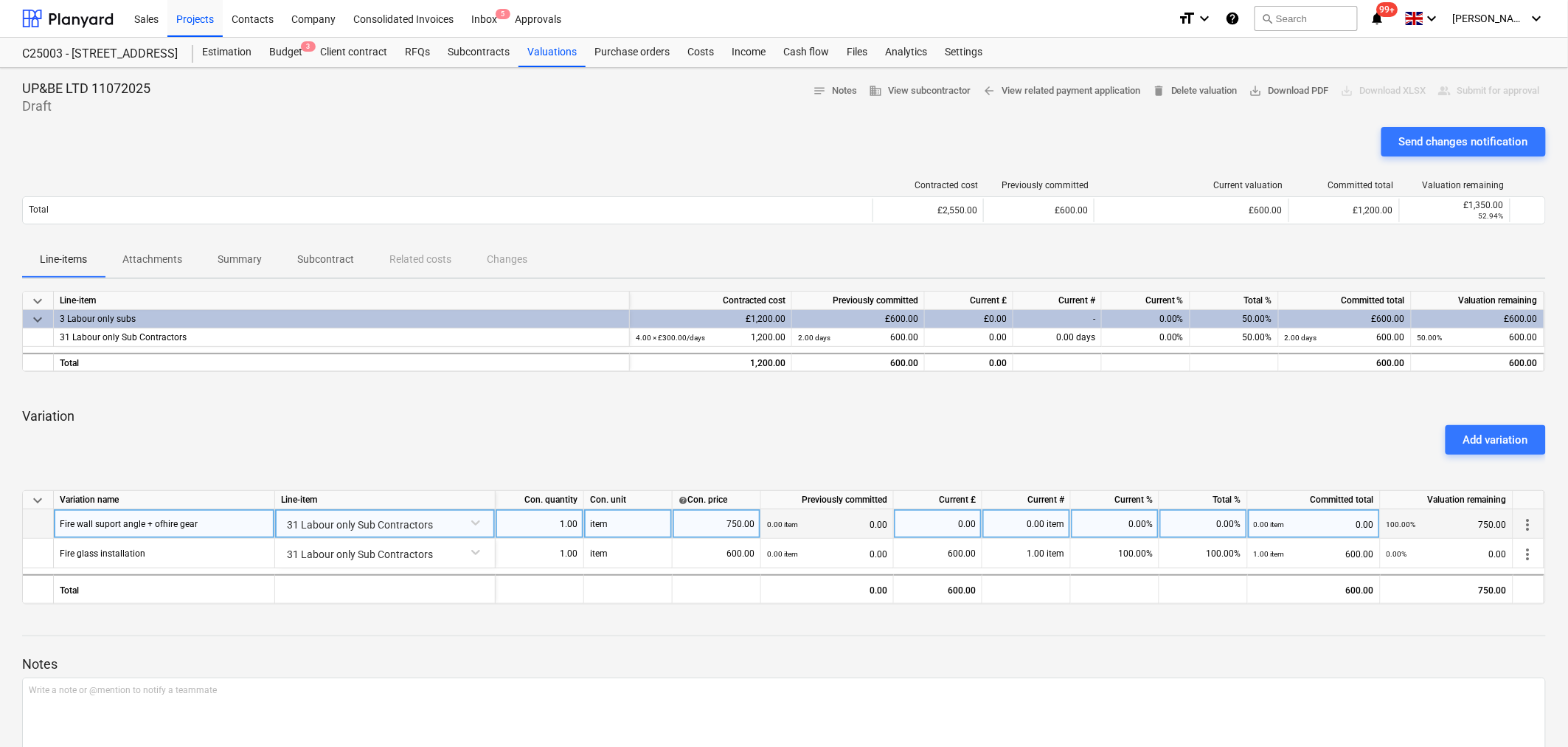
click at [1133, 522] on div "0.00%" at bounding box center [1115, 523] width 89 height 29
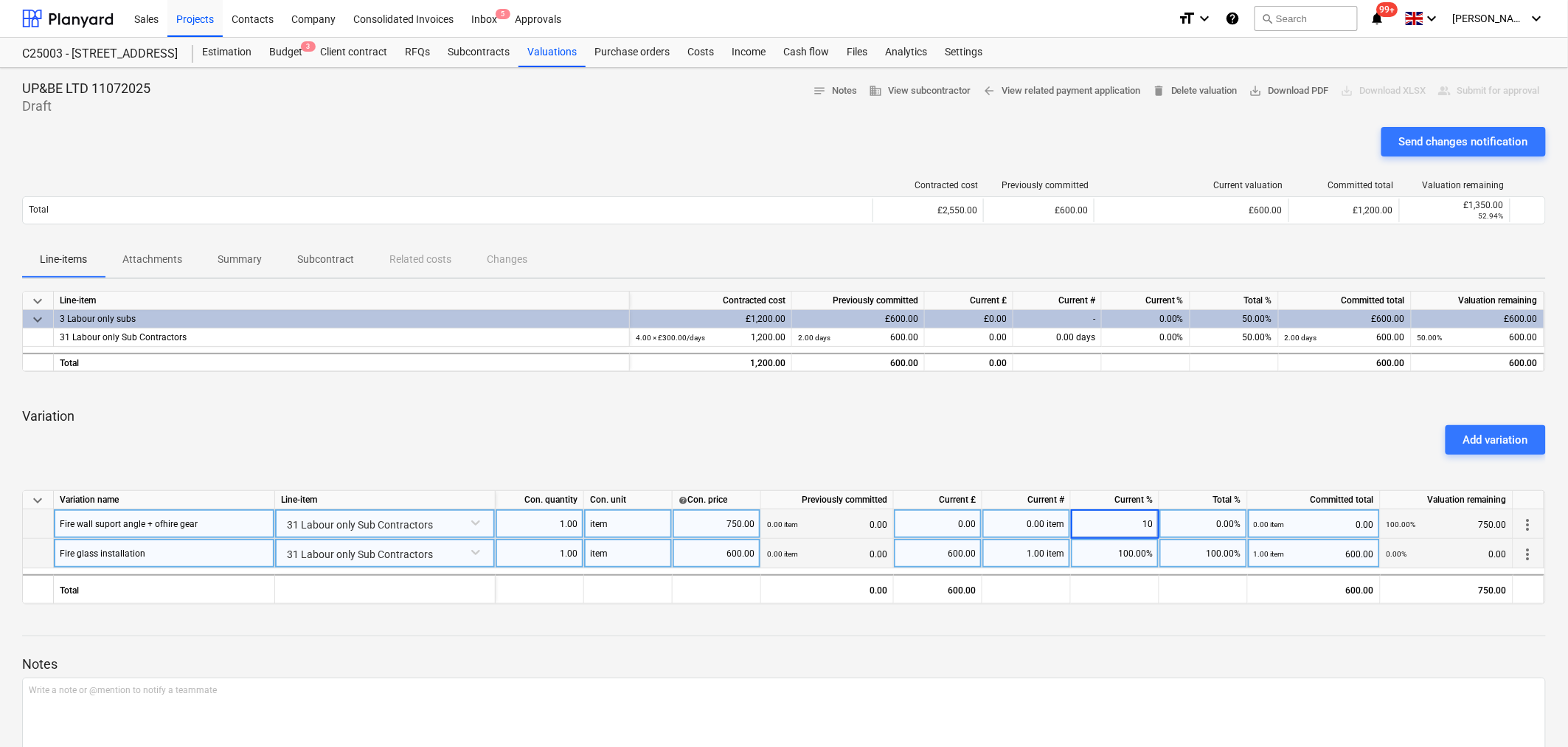
type input "100"
click at [1138, 554] on div "100.00%" at bounding box center [1115, 553] width 89 height 29
type input "0"
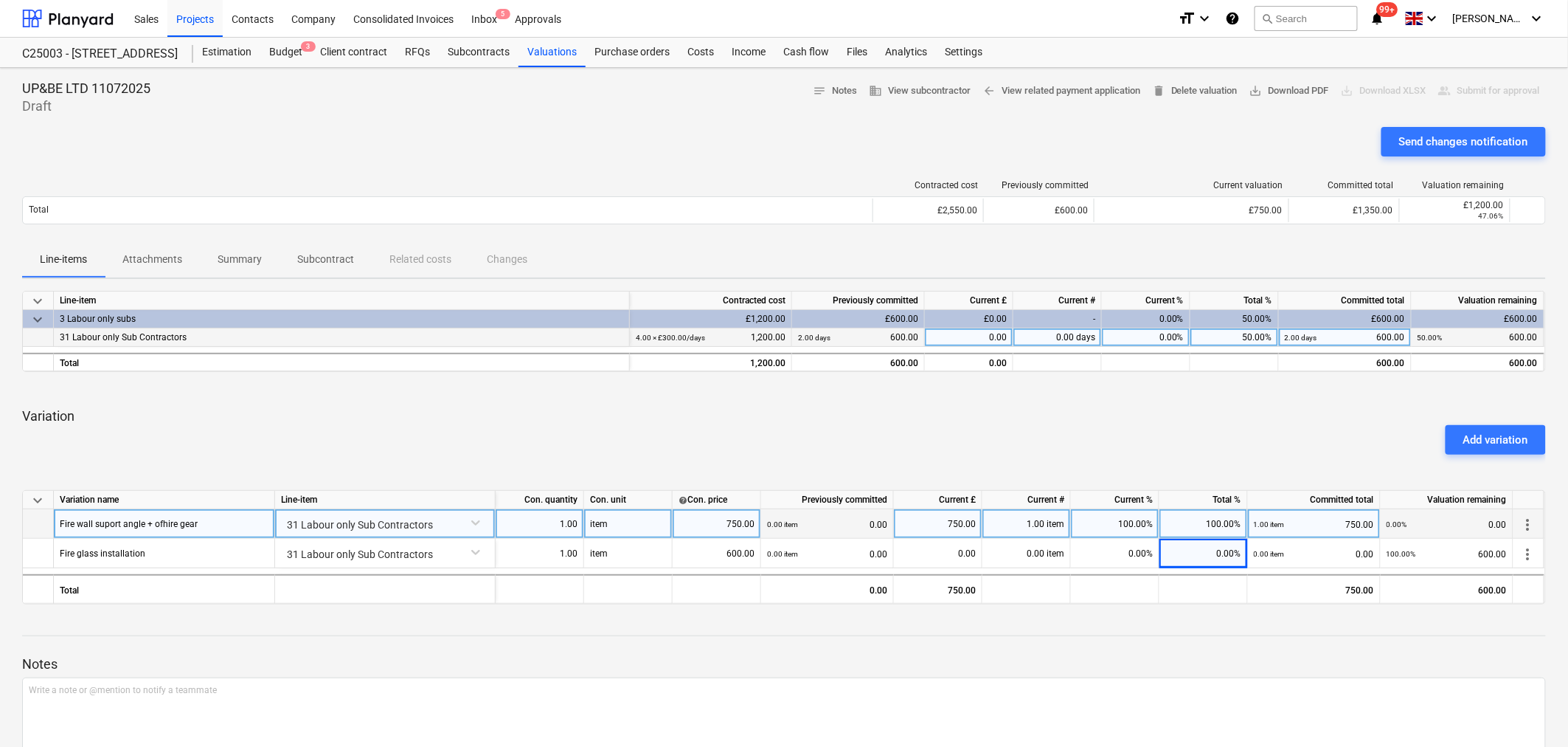
click at [1056, 338] on div "0.00 days" at bounding box center [1058, 338] width 89 height 19
click at [1270, 443] on div "Add variation" at bounding box center [784, 440] width 1536 height 42
click at [1163, 334] on div "0.00%" at bounding box center [1146, 338] width 89 height 19
type input "100"
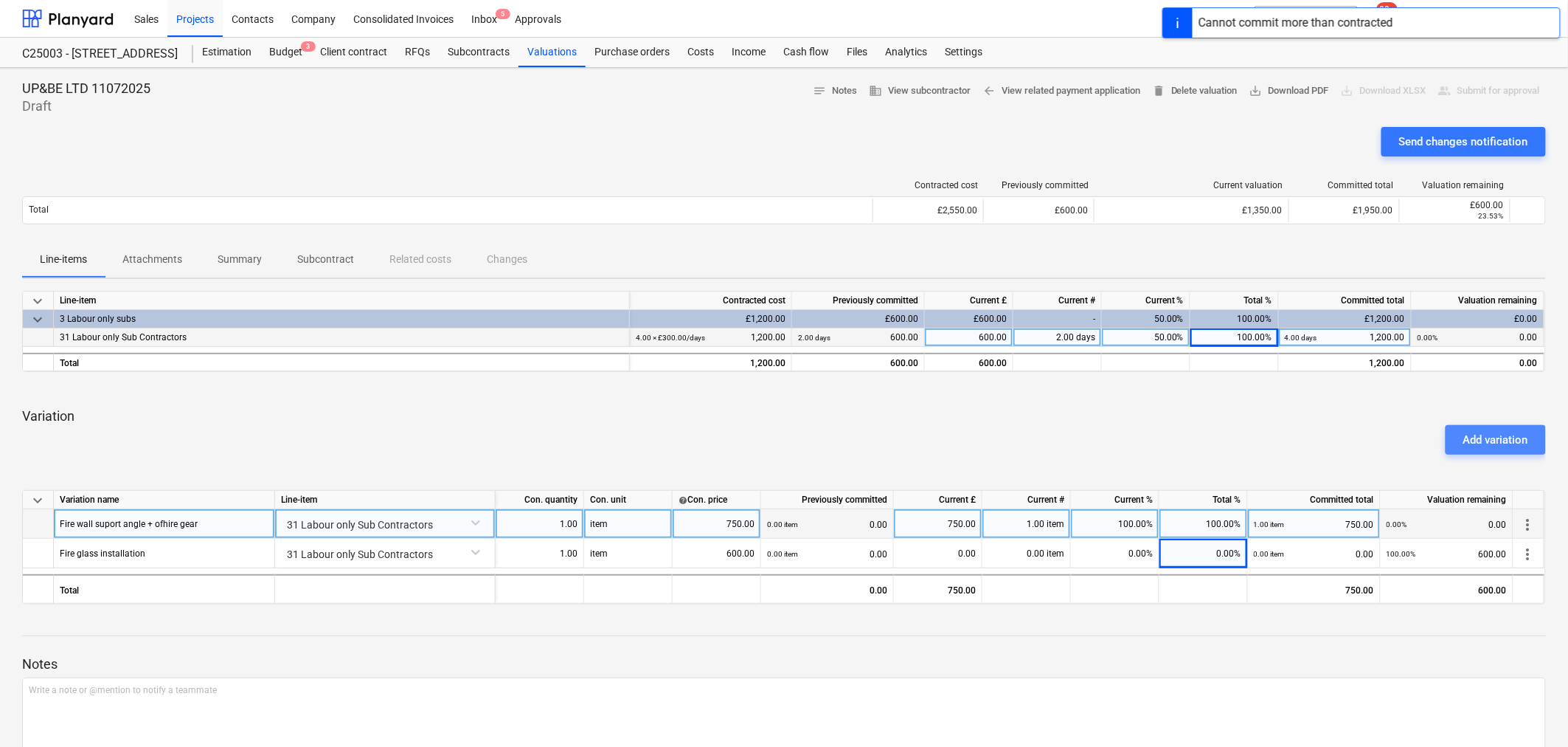
click at [1482, 437] on div "Add variation" at bounding box center [1495, 440] width 65 height 19
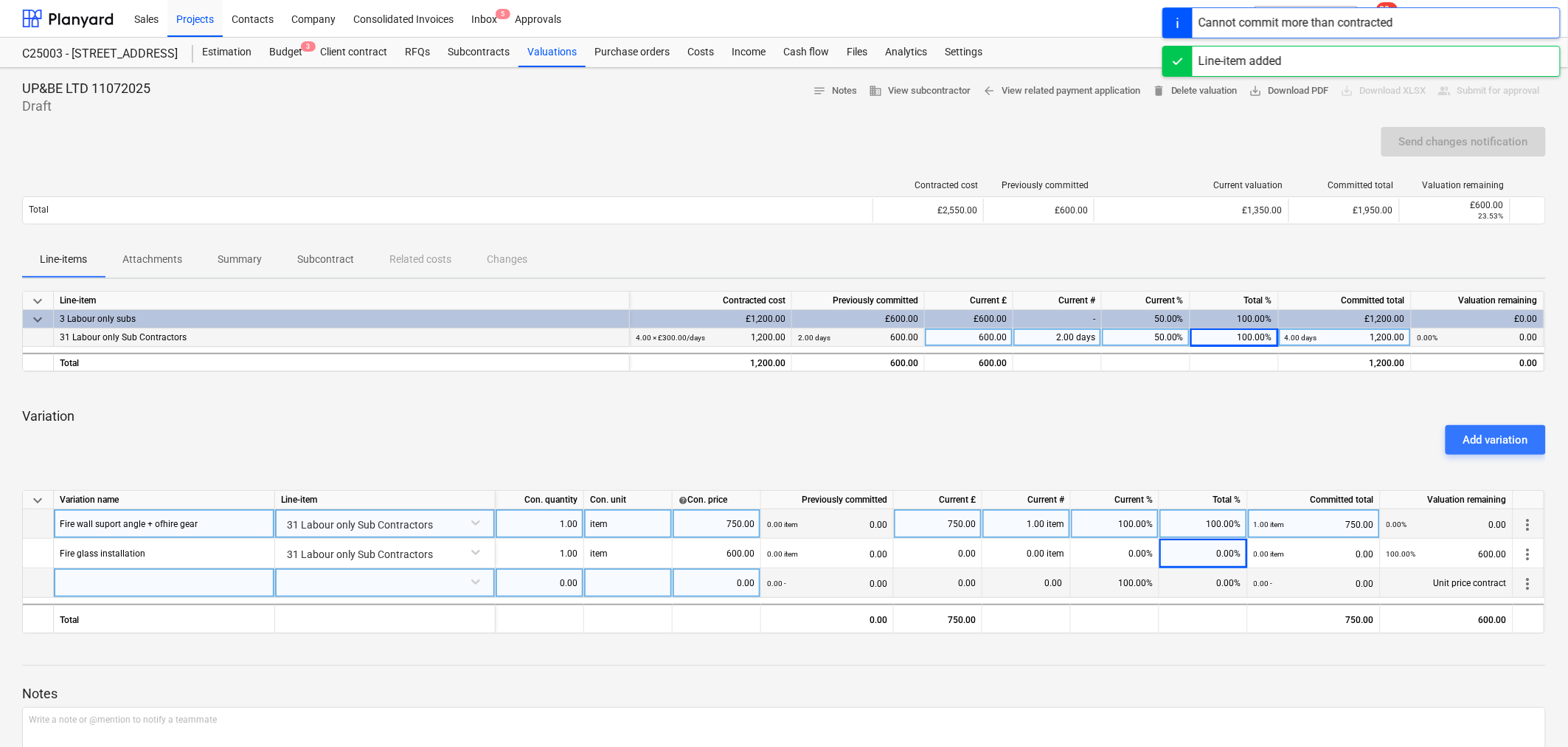
click at [195, 579] on div at bounding box center [164, 582] width 221 height 29
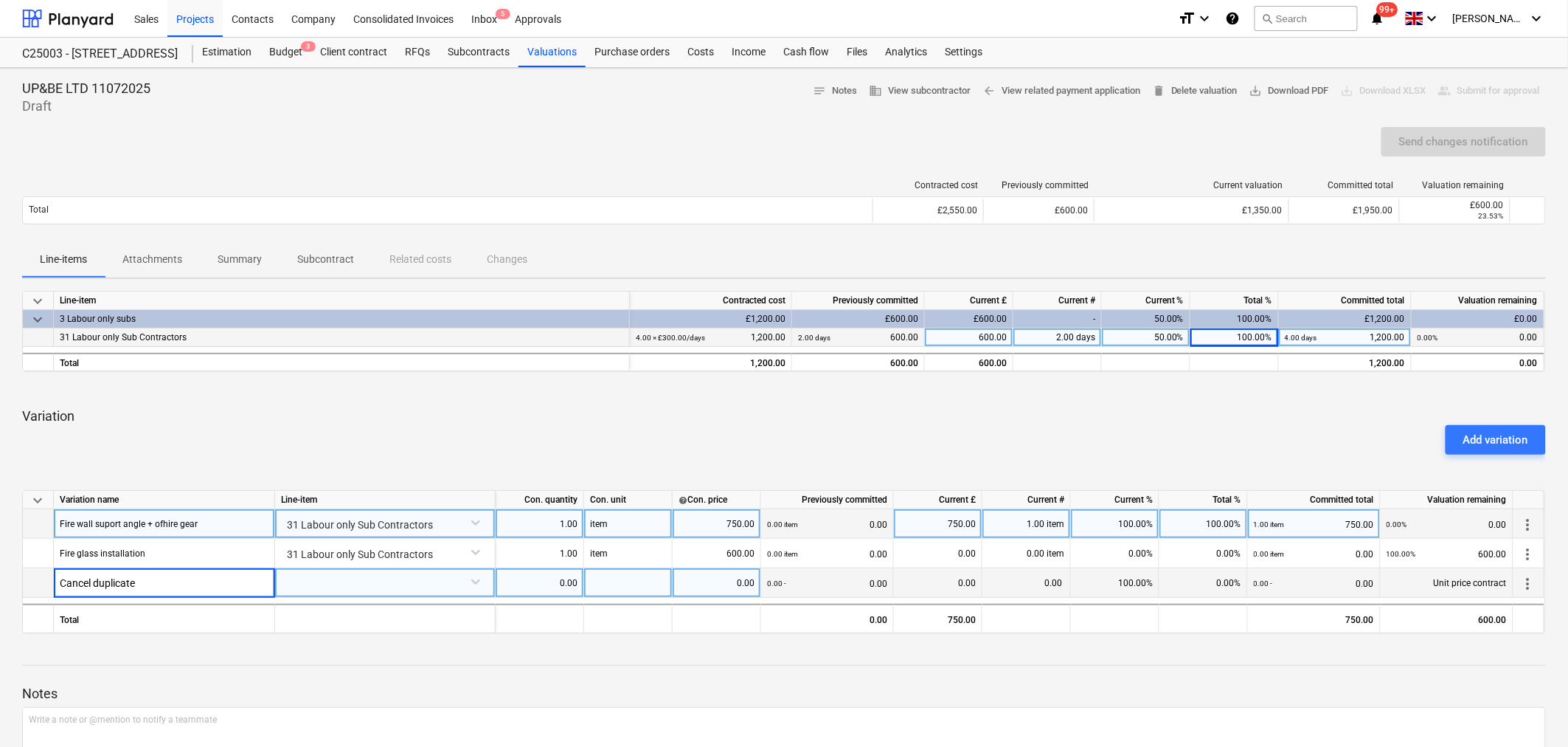
type input "Cancel duplicate"
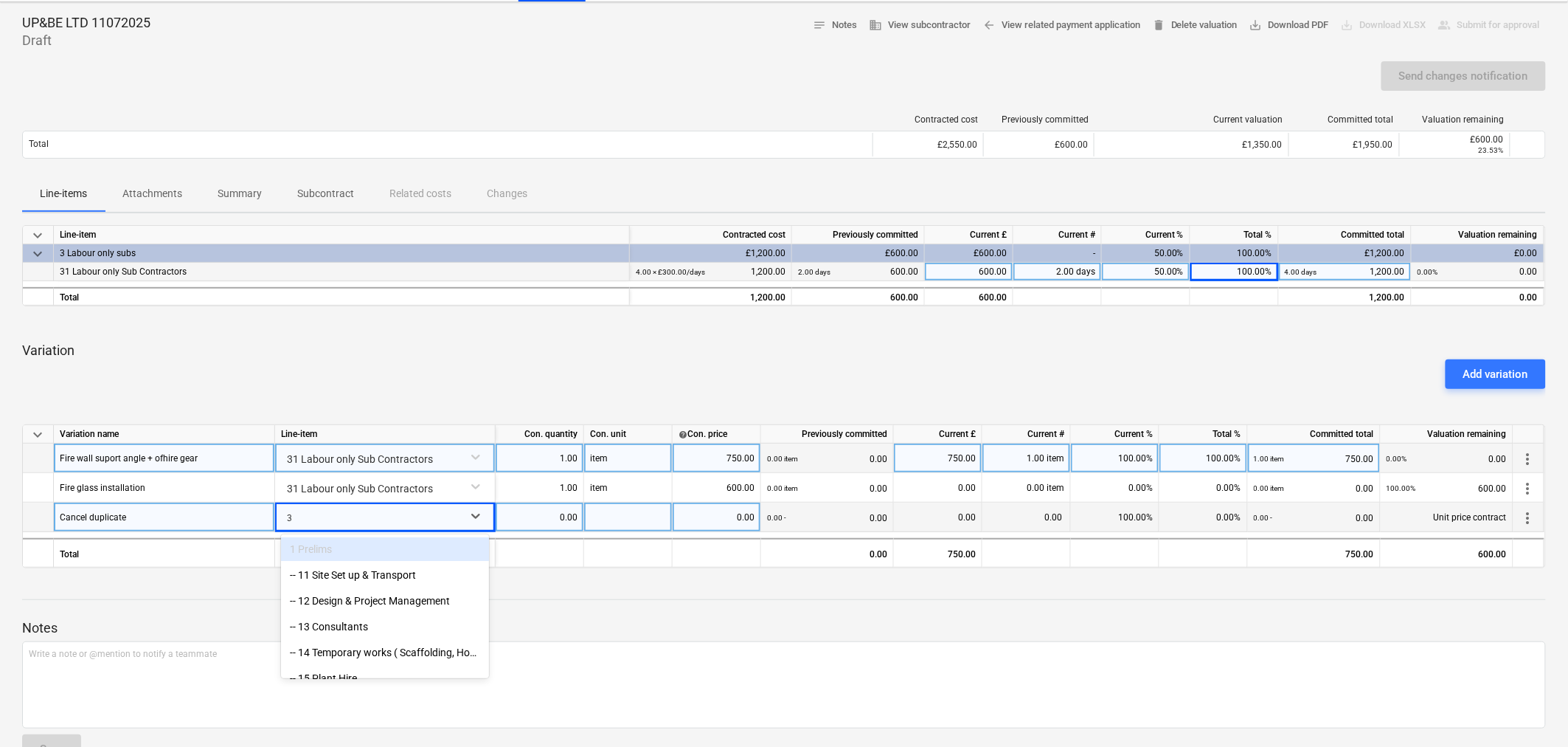
type input "31"
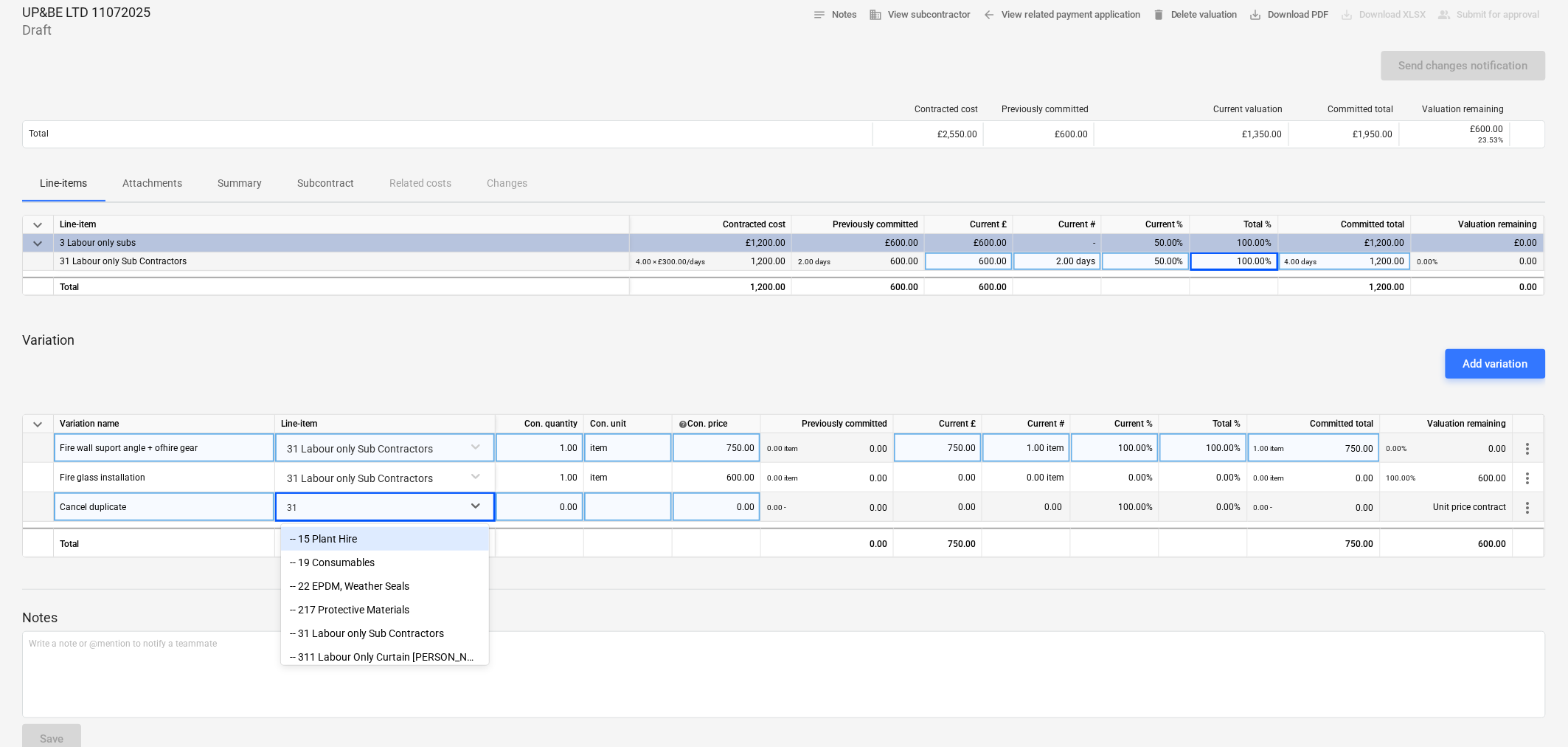
scroll to position [82, 0]
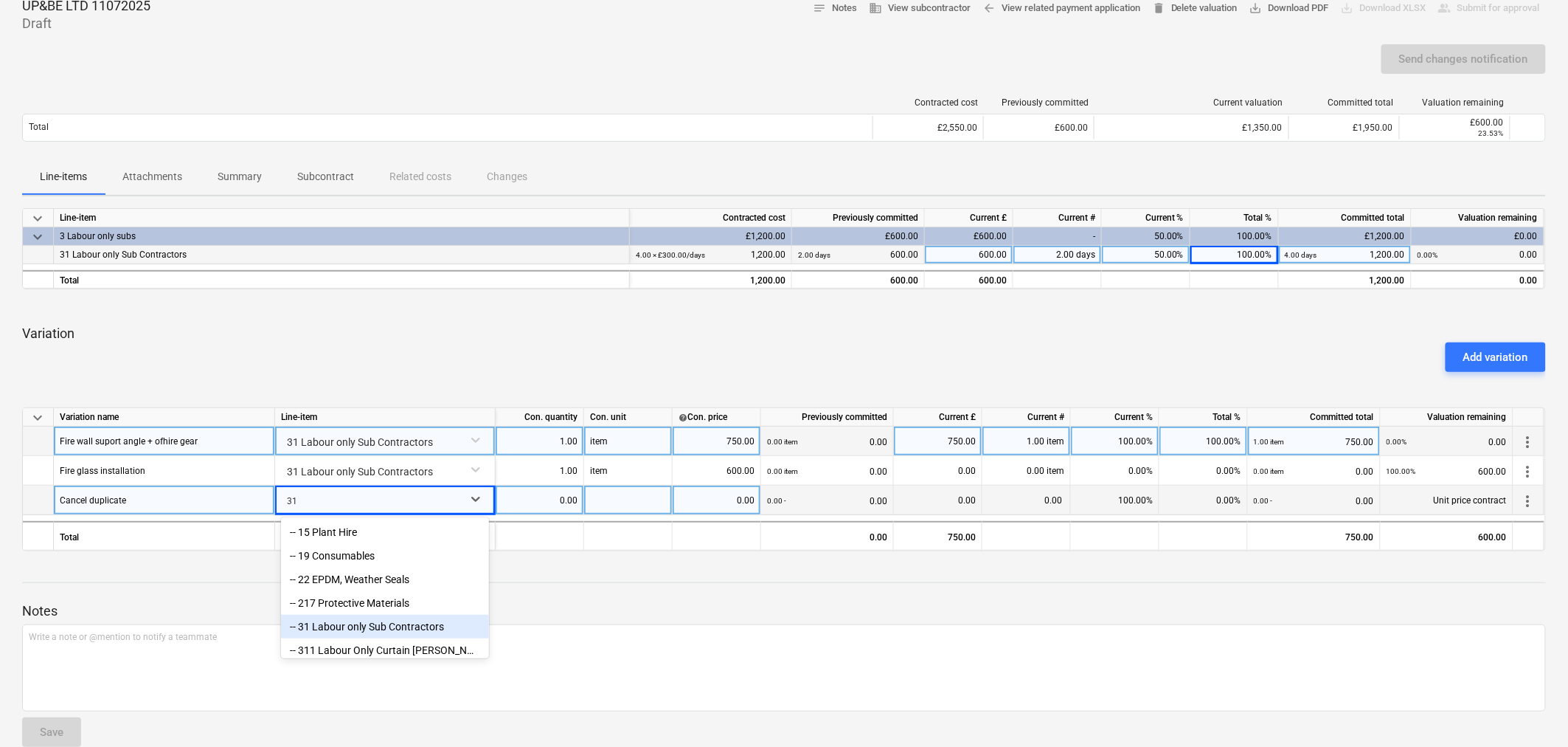
click at [386, 616] on div "-- 31 Labour only Sub Contractors" at bounding box center [385, 626] width 208 height 24
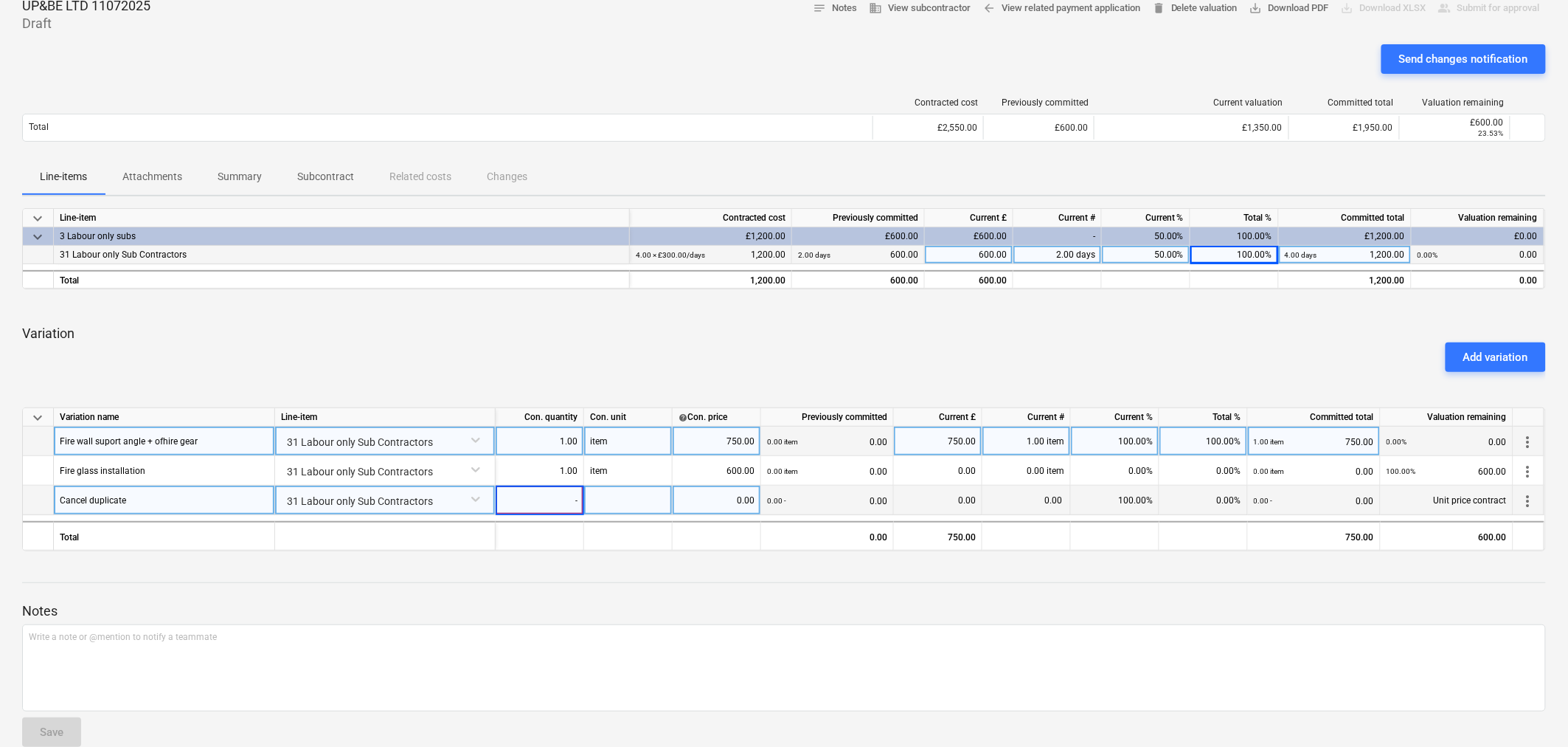
type input "-1"
type input "item"
type input "600"
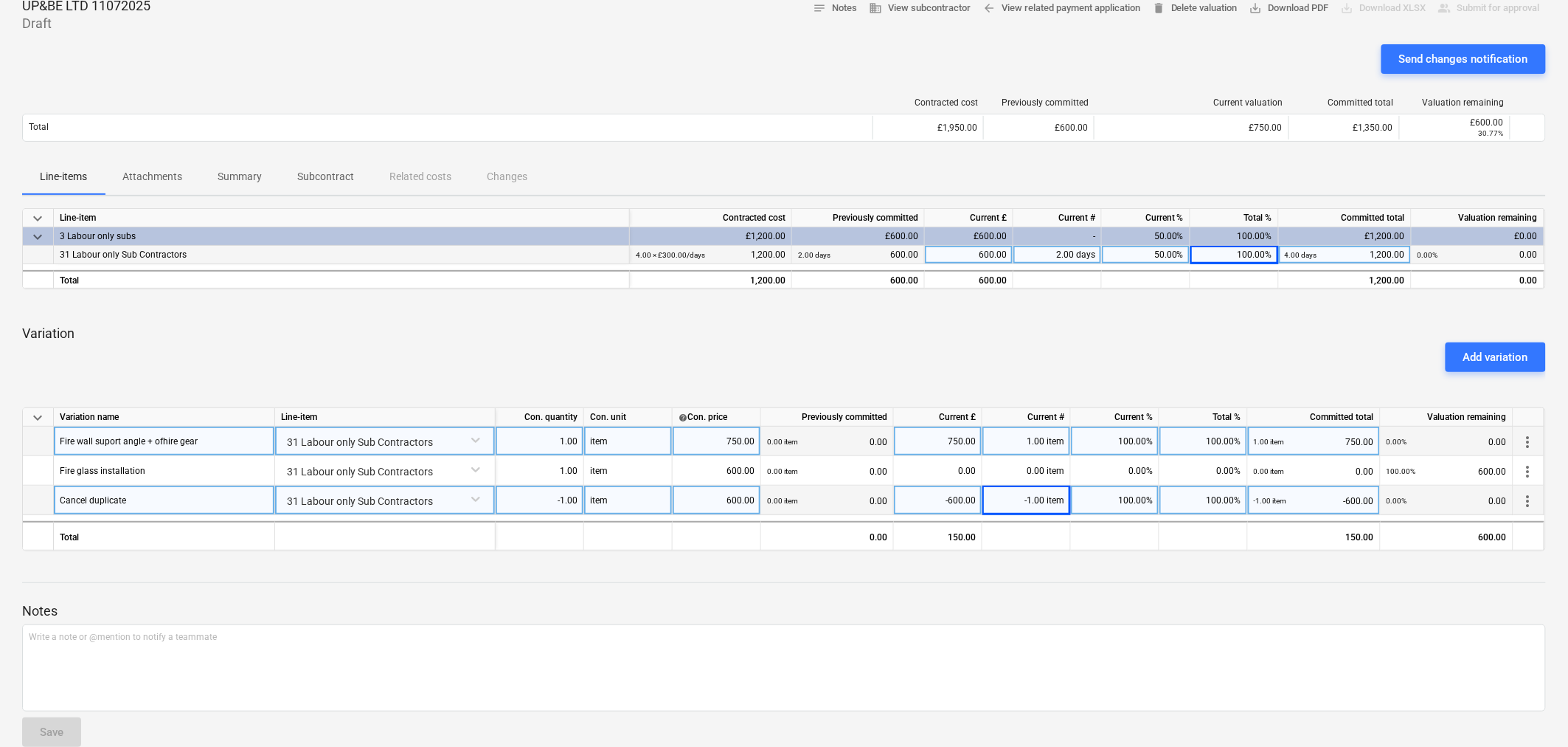
click at [559, 498] on div "-1.00" at bounding box center [540, 499] width 76 height 29
type input "-2"
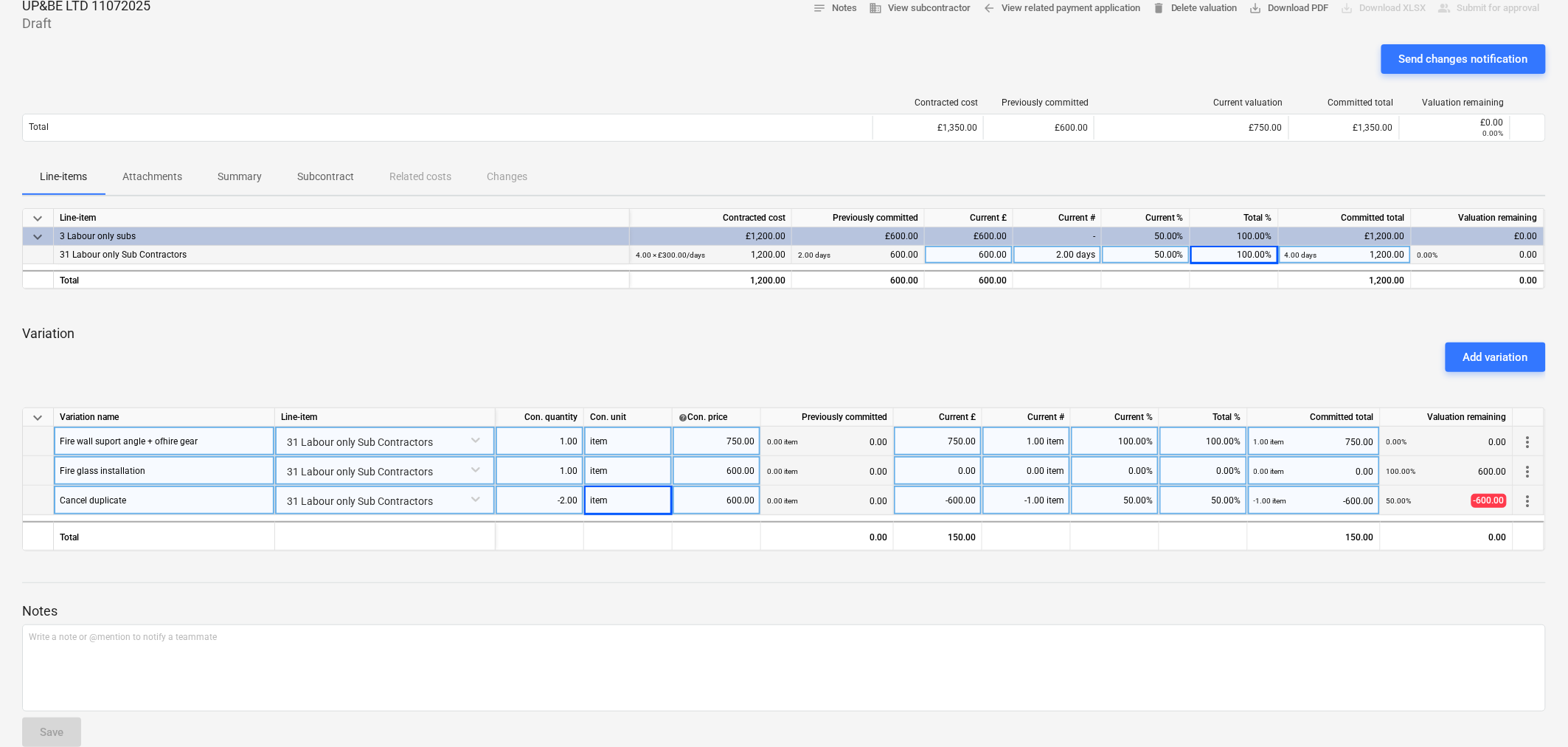
click at [1026, 476] on div "0.00 item" at bounding box center [1026, 470] width 89 height 29
type input "1"
click at [1035, 502] on div "-1.00 item" at bounding box center [1026, 499] width 89 height 29
type input "-2"
click at [1456, 56] on div "Send changes notification" at bounding box center [1463, 59] width 129 height 19
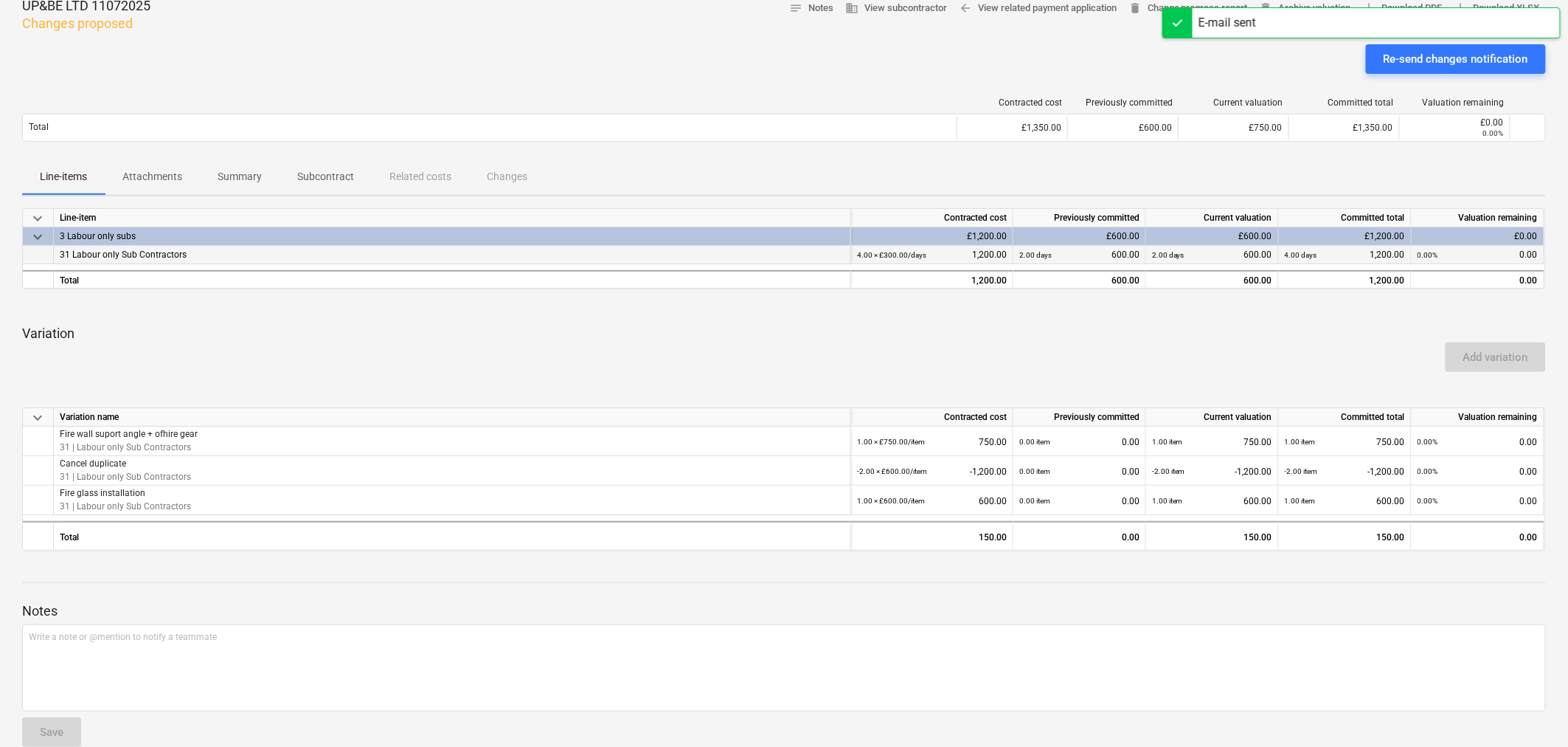
click at [535, 78] on div "Re-send changes notification" at bounding box center [784, 65] width 1524 height 42
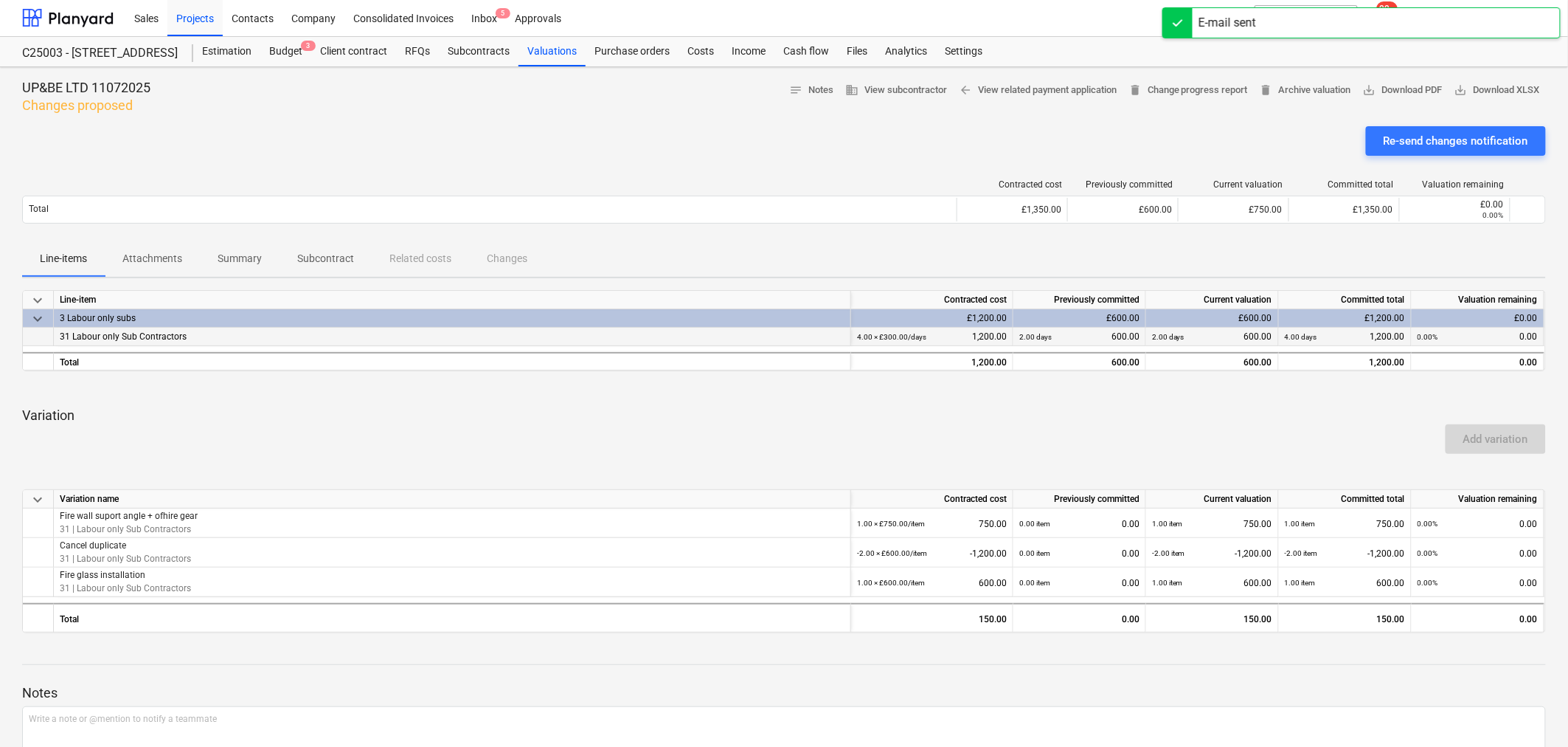
scroll to position [0, 0]
